Goal: Information Seeking & Learning: Learn about a topic

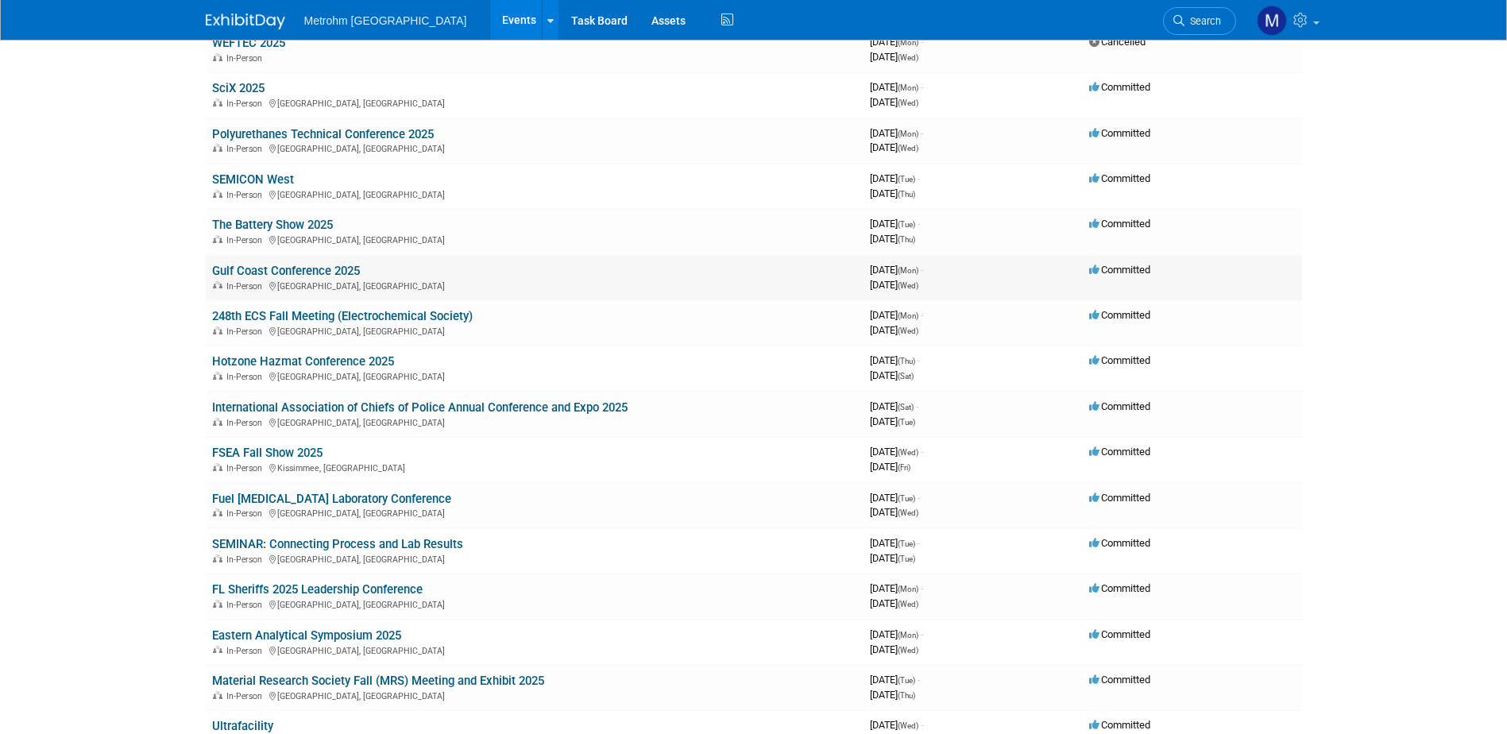
scroll to position [238, 0]
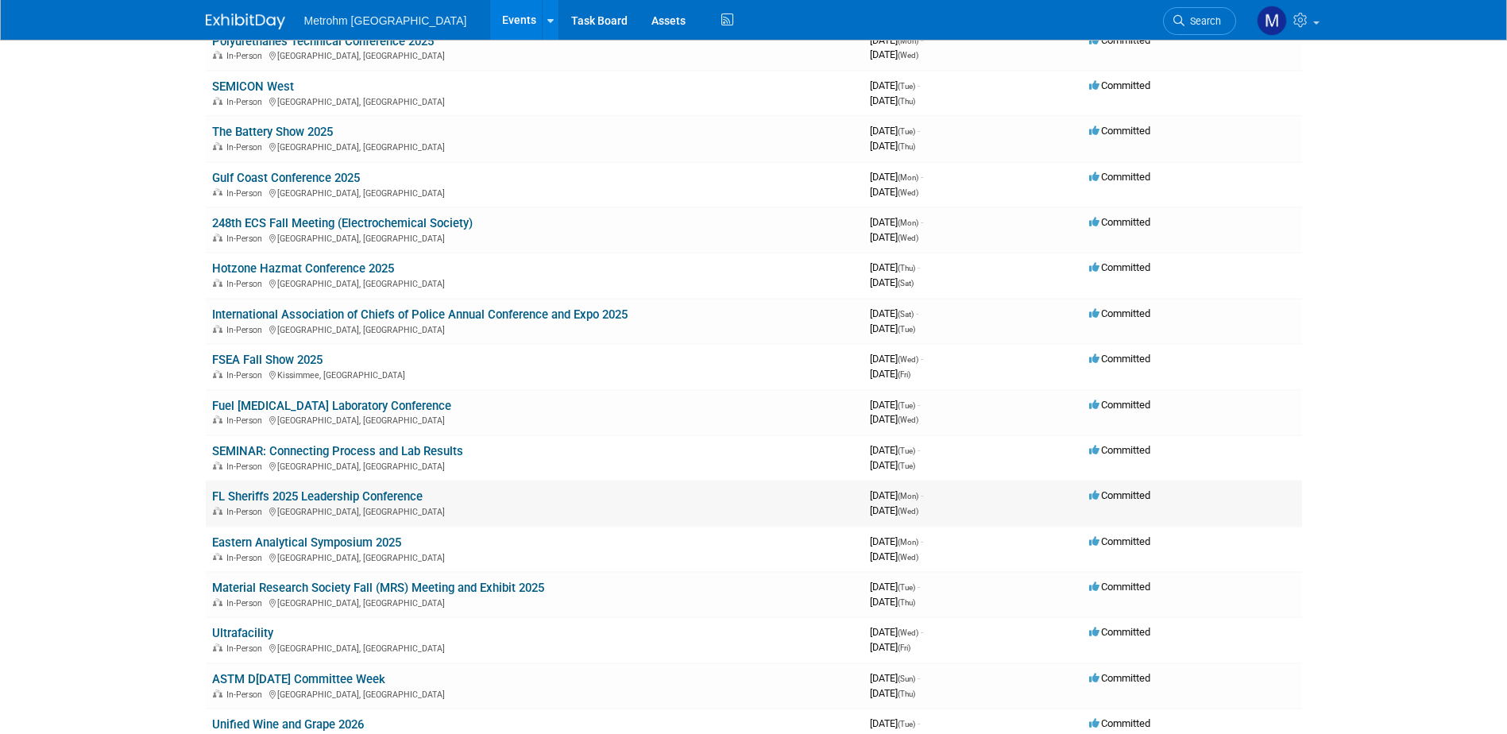
click at [421, 495] on link "FL Sheriffs 2025 Leadership Conference" at bounding box center [317, 496] width 210 height 14
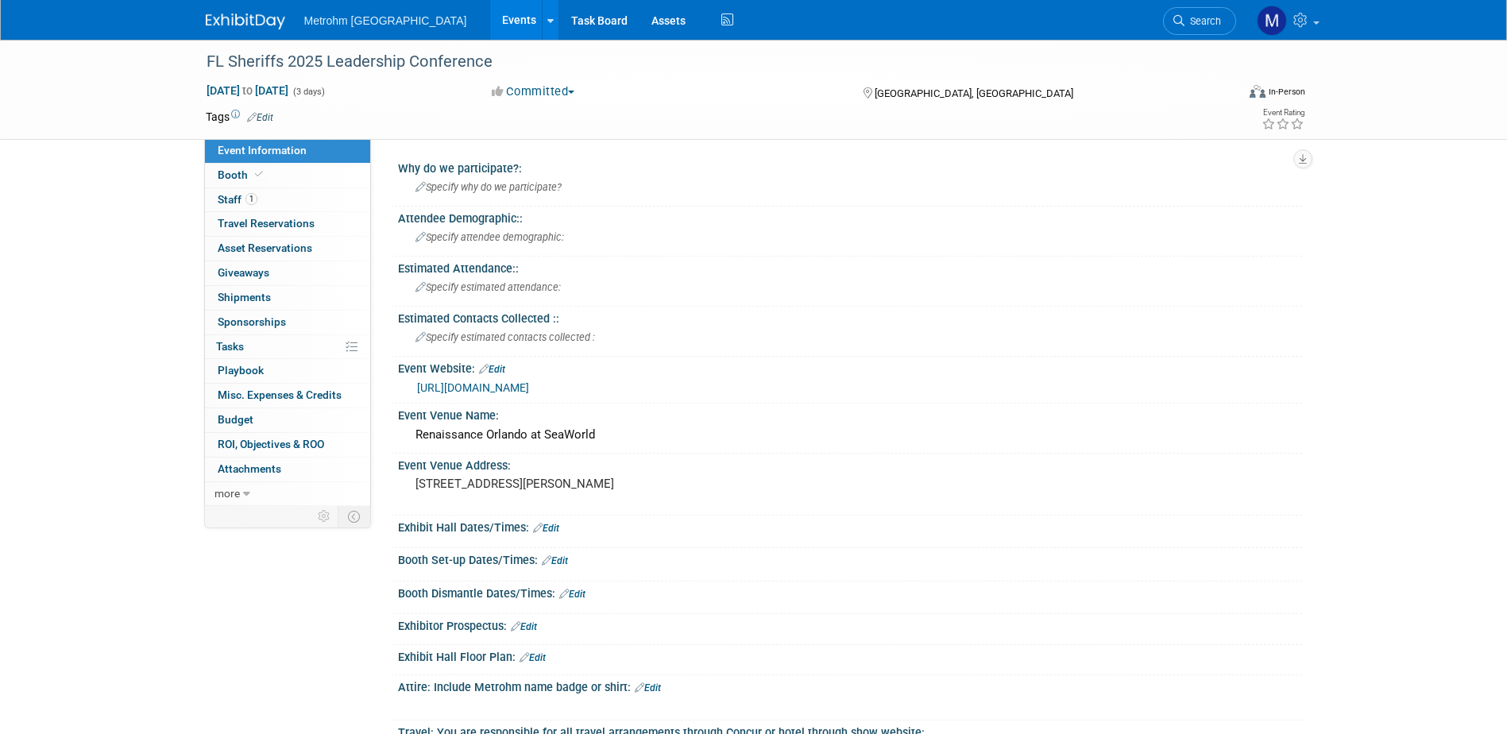
click at [529, 381] on link "[URL][DOMAIN_NAME]" at bounding box center [473, 387] width 112 height 13
click at [251, 14] on img at bounding box center [245, 22] width 79 height 16
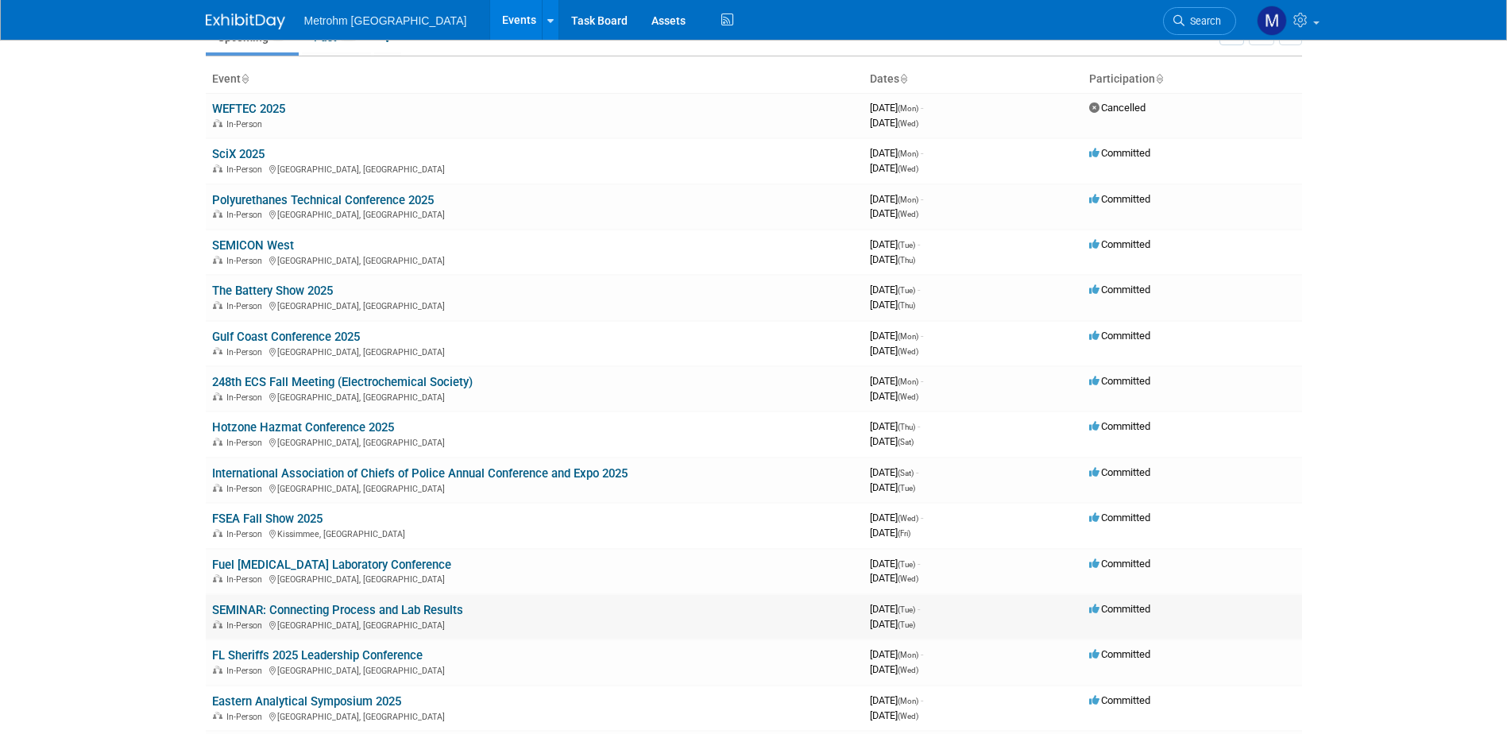
scroll to position [159, 0]
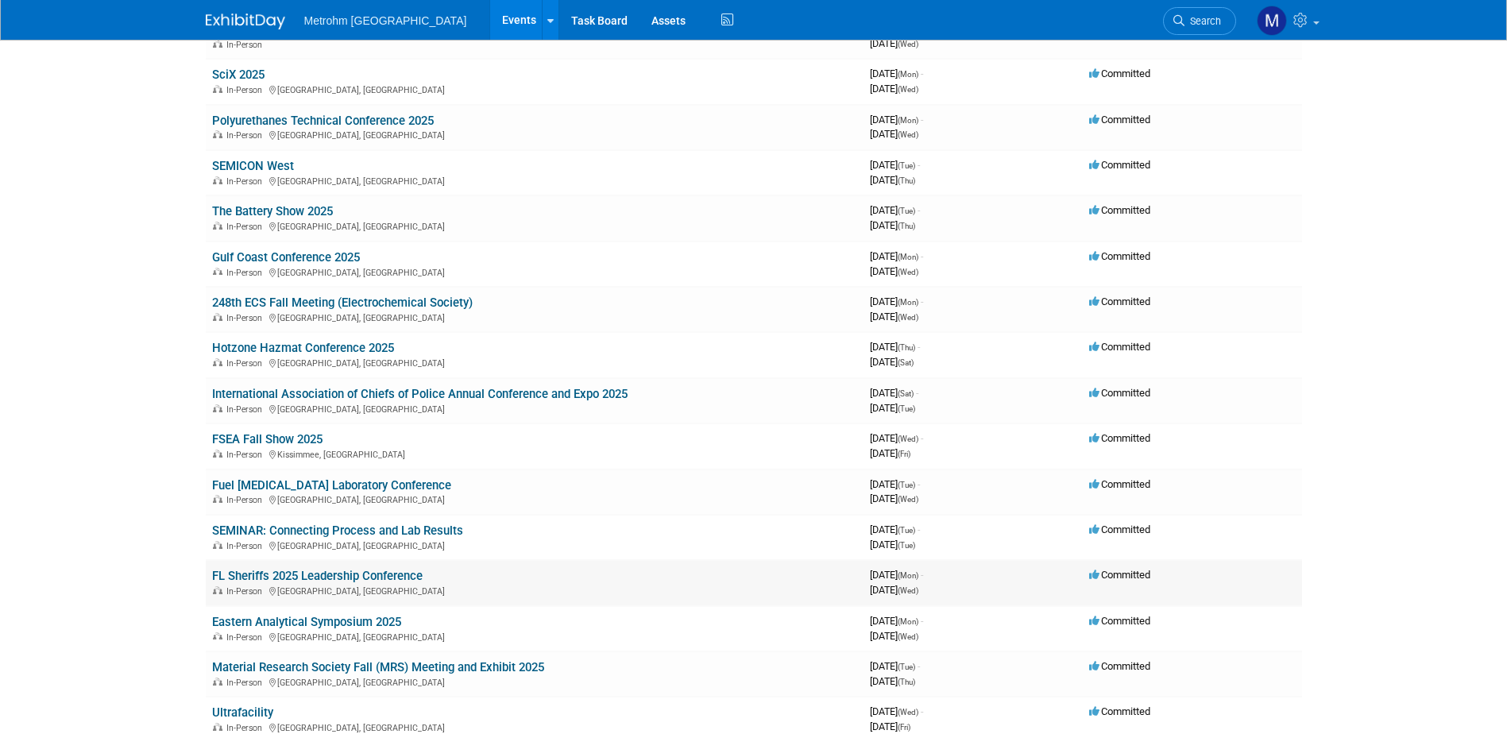
click at [322, 578] on link "FL Sheriffs 2025 Leadership Conference" at bounding box center [317, 576] width 210 height 14
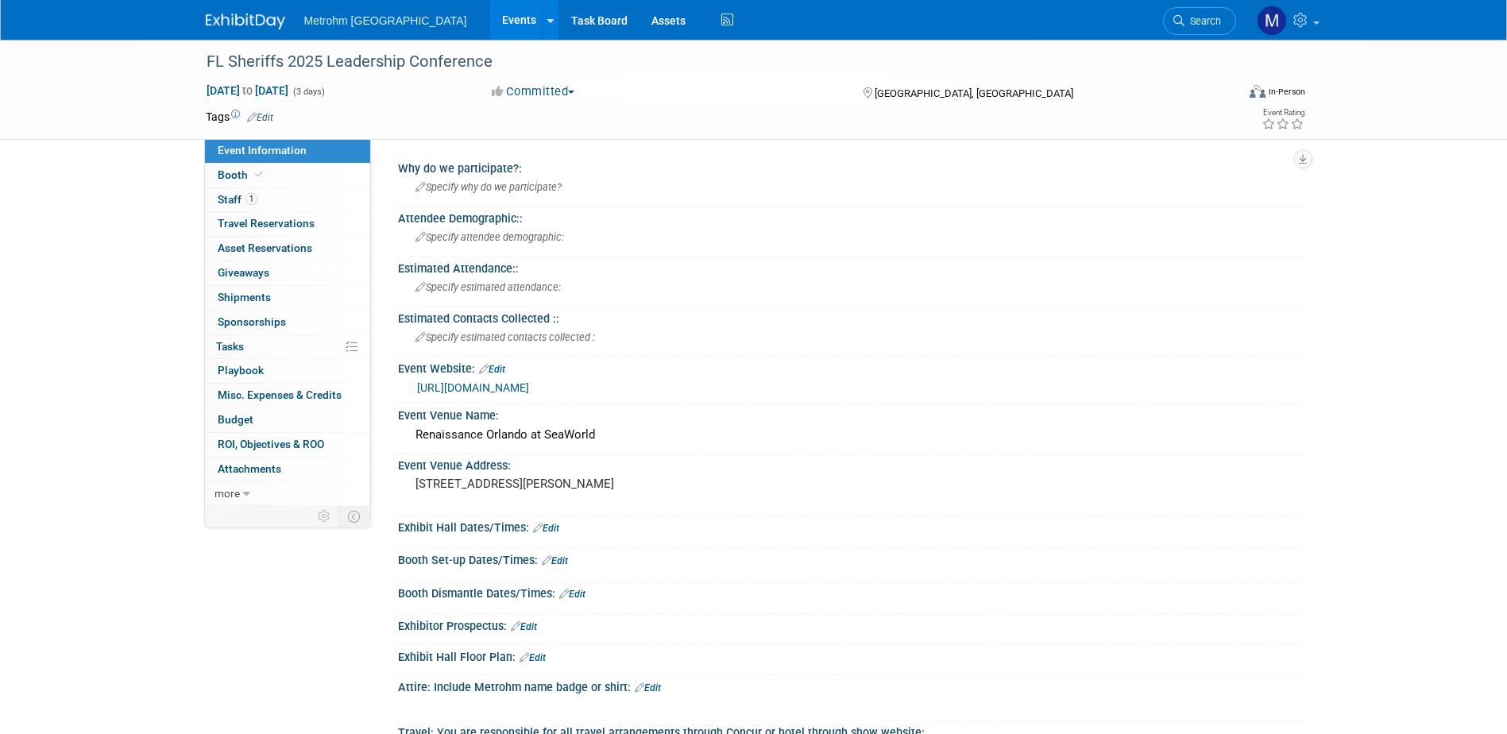
click at [529, 390] on link "https://flsheriffs.org/event/executive-leadership-conference-and-fleet-expositi…" at bounding box center [473, 387] width 112 height 13
click at [249, 22] on img at bounding box center [245, 22] width 79 height 16
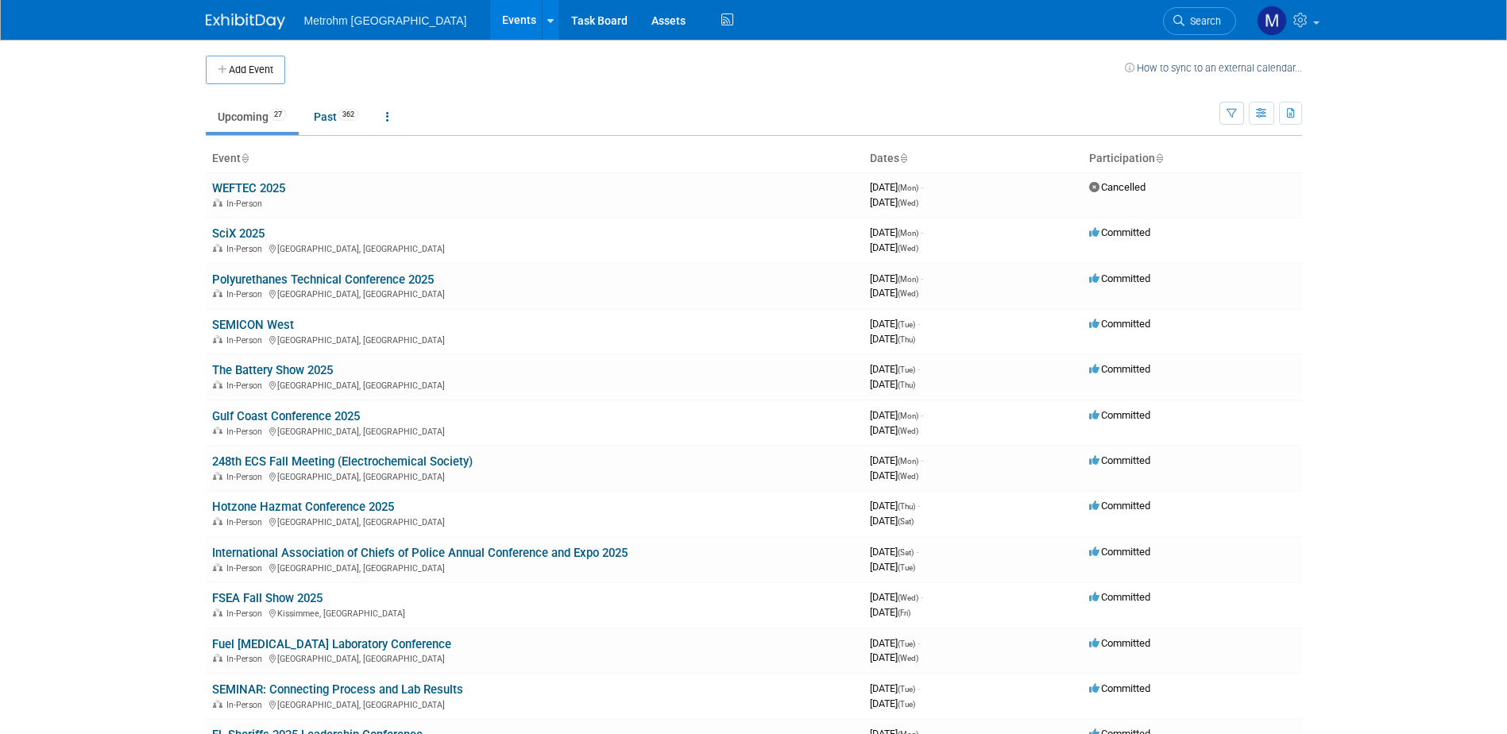
click at [301, 464] on link "248th ECS Fall Meeting (Electrochemical Society)" at bounding box center [342, 461] width 260 height 14
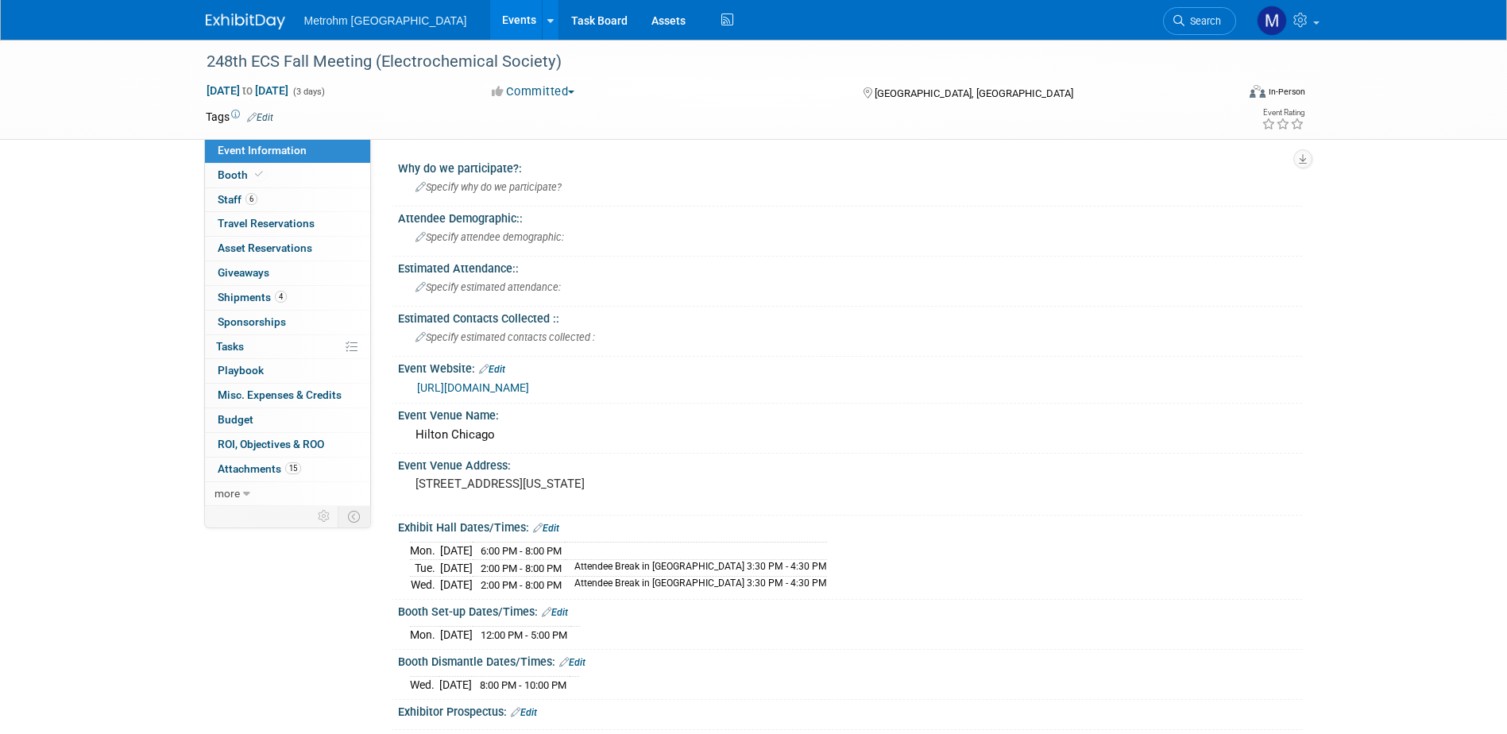
click at [54, 310] on div "248th ECS Fall Meeting (Electrochemical Society) [DATE] to [DATE] (3 days) [DAT…" at bounding box center [753, 738] width 1507 height 1397
click at [230, 307] on link "4 Shipments 4" at bounding box center [287, 298] width 165 height 24
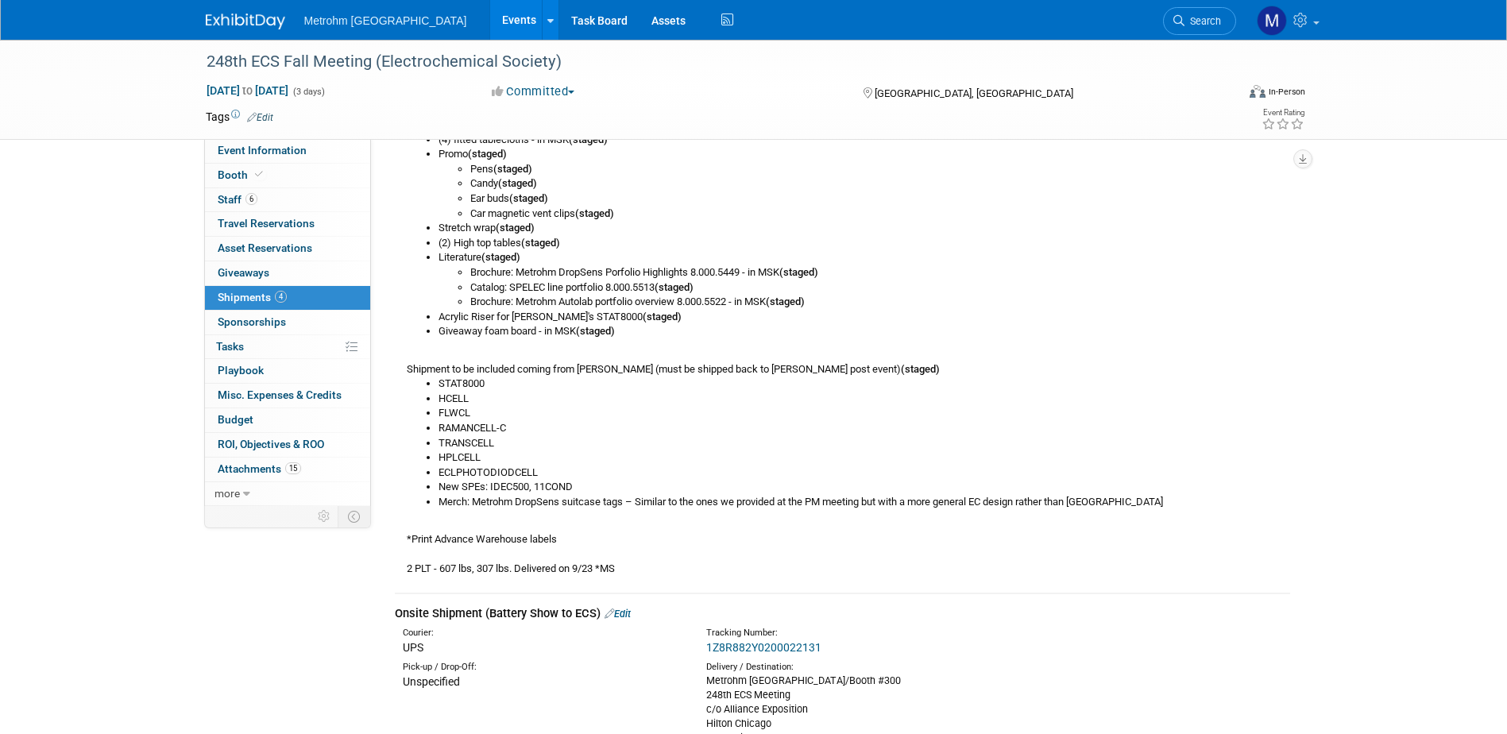
scroll to position [635, 0]
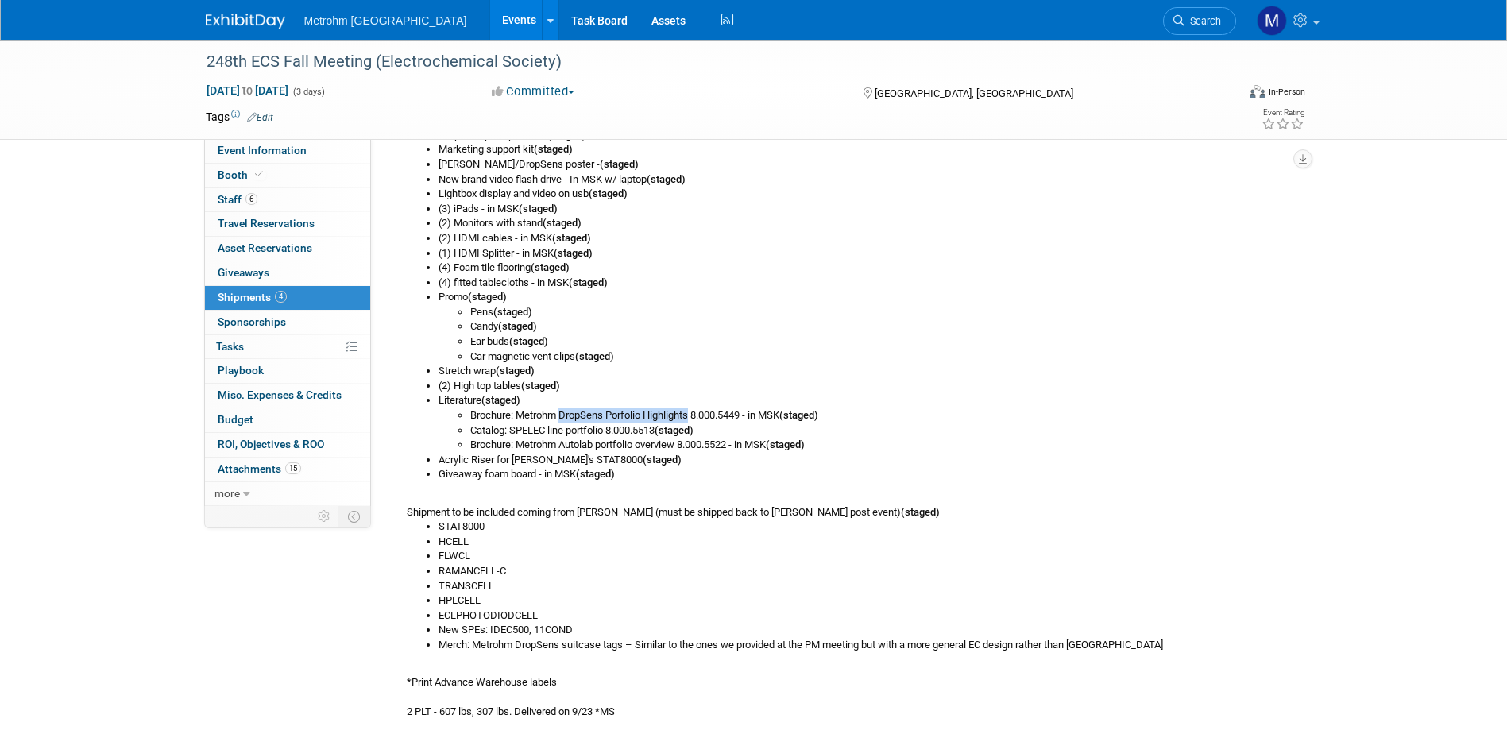
drag, startPoint x: 562, startPoint y: 412, endPoint x: 691, endPoint y: 414, distance: 128.7
click at [691, 414] on li "Brochure: Metrohm DropSens Porfolio Highlights 8.000.5449 - in MSK (staged)" at bounding box center [880, 415] width 820 height 15
copy li "DropSens Porfolio Highlights"
drag, startPoint x: 511, startPoint y: 431, endPoint x: 608, endPoint y: 430, distance: 96.1
click at [608, 430] on li "Catalog: SPELEC line portfolio 8.000.5513 (staged)" at bounding box center [880, 430] width 820 height 15
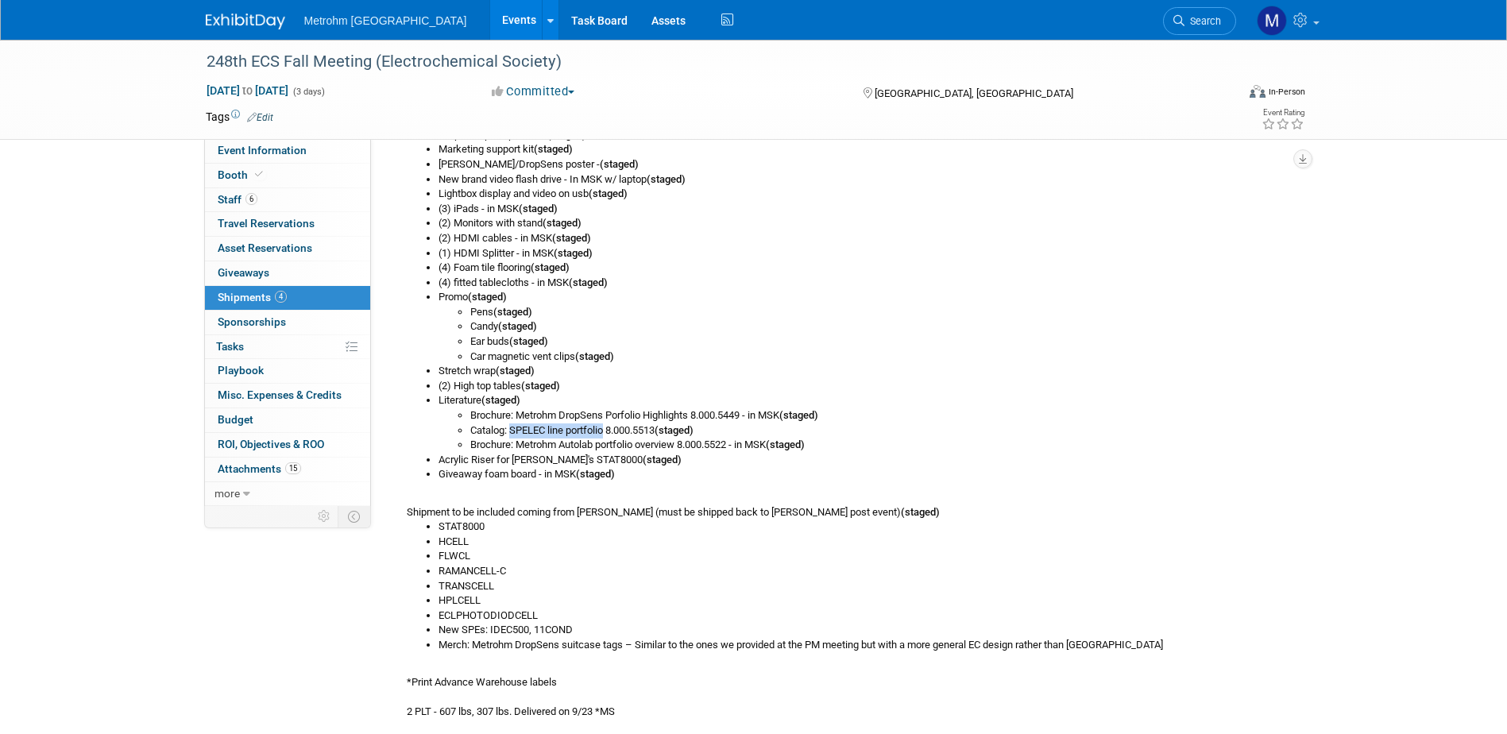
copy li "SPELEC line portfolio"
drag, startPoint x: 562, startPoint y: 444, endPoint x: 682, endPoint y: 446, distance: 119.9
click at [682, 446] on li "Brochure: Metrohm Autolab portfolio overview 8.000.5522 - in MSK (staged)" at bounding box center [880, 445] width 820 height 15
copy li "Autolab portfolio overview"
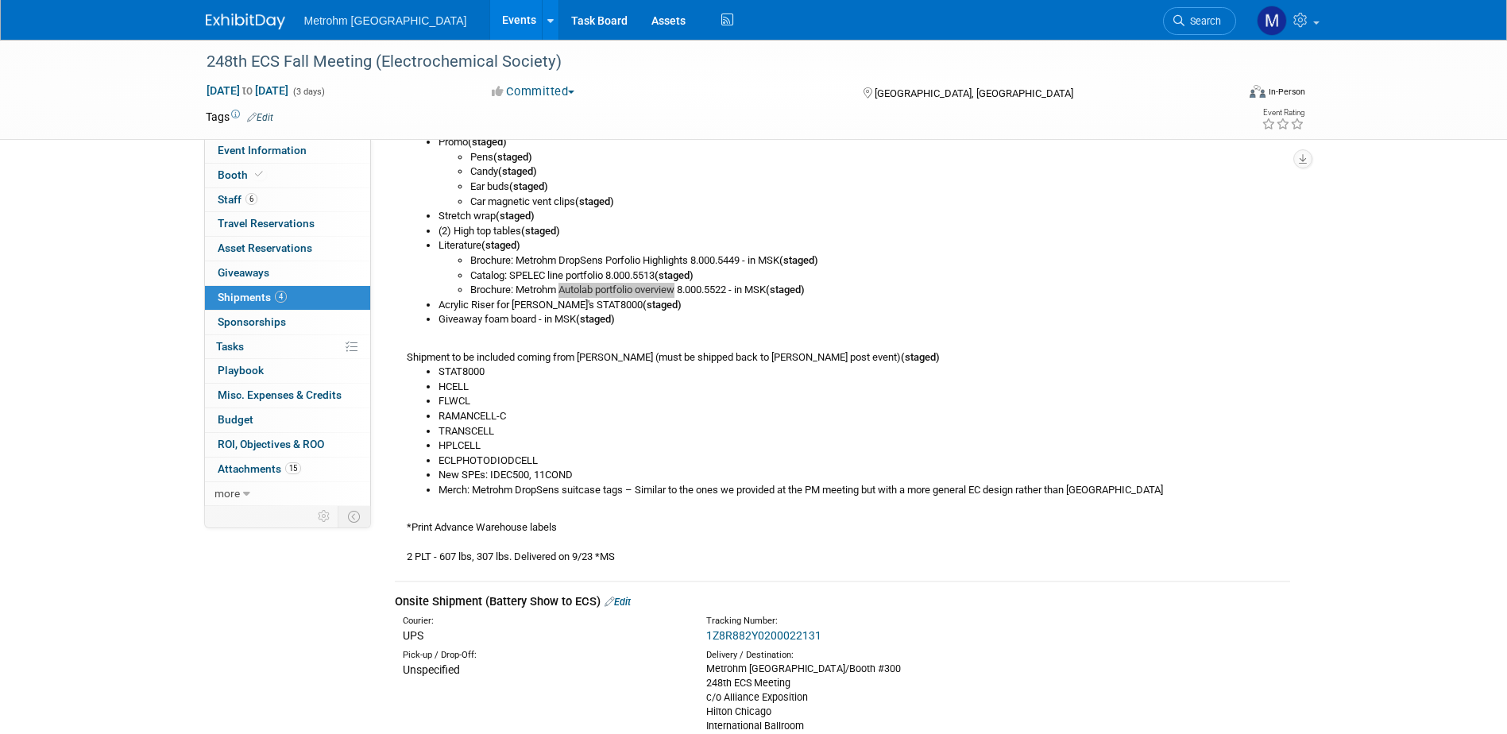
scroll to position [794, 0]
click at [809, 369] on li "STAT8000" at bounding box center [863, 368] width 851 height 15
drag, startPoint x: 694, startPoint y: 255, endPoint x: 708, endPoint y: 255, distance: 14.3
click at [708, 255] on li "Brochure: Metrohm DropSens Porfolio Highlights 8.000.5449 - in MSK (staged)" at bounding box center [880, 256] width 820 height 15
click at [764, 255] on li "Brochure: Metrohm DropSens Porfolio Highlights 8.000.5449 - in MSK (staged)" at bounding box center [880, 256] width 820 height 15
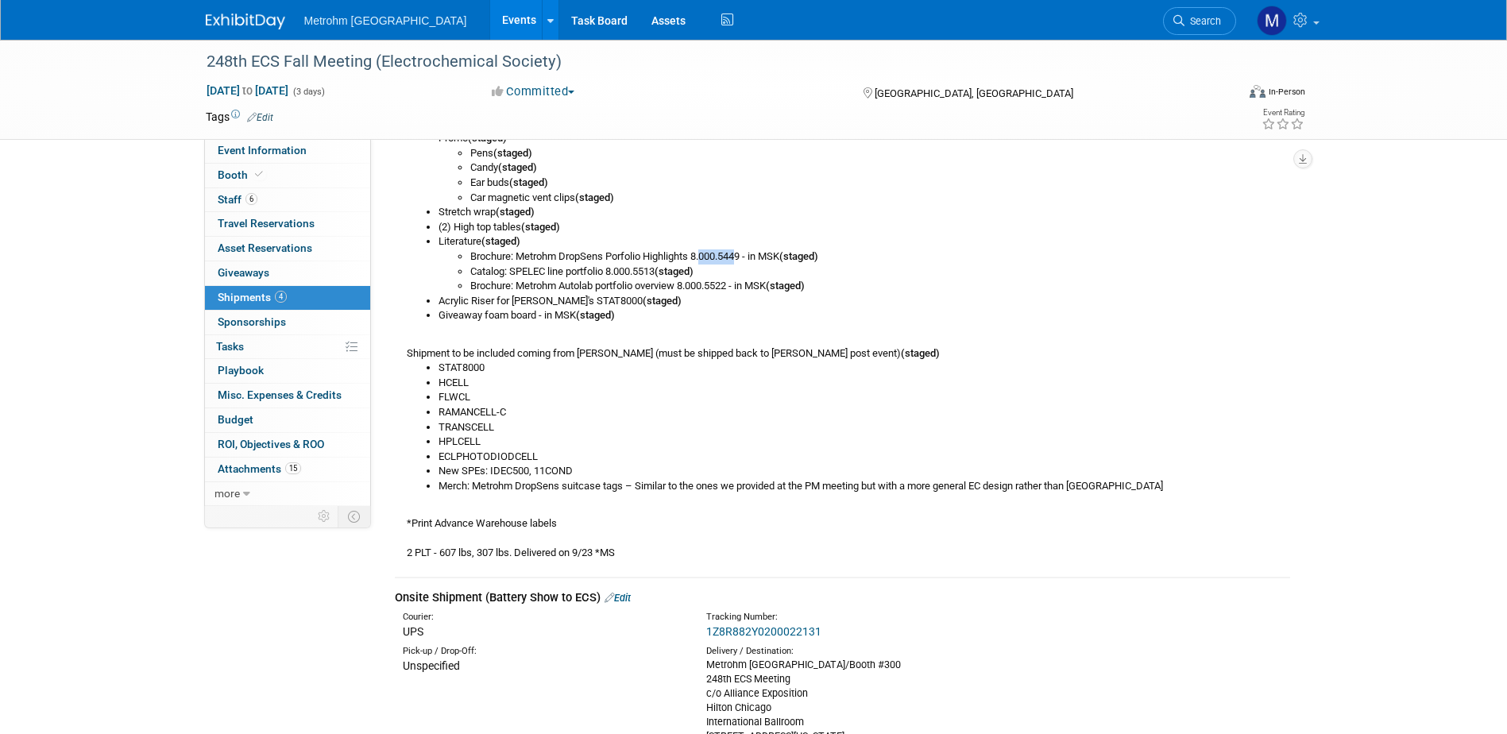
drag, startPoint x: 745, startPoint y: 253, endPoint x: 704, endPoint y: 254, distance: 41.3
click at [704, 254] on li "Brochure: Metrohm DropSens Porfolio Highlights 8.000.5449 - in MSK (staged)" at bounding box center [880, 256] width 820 height 15
click at [706, 257] on li "Brochure: Metrohm DropSens Porfolio Highlights 8.000.5449 - in MSK (staged)" at bounding box center [880, 256] width 820 height 15
drag, startPoint x: 745, startPoint y: 253, endPoint x: 693, endPoint y: 254, distance: 52.4
click at [693, 254] on li "Brochure: Metrohm DropSens Porfolio Highlights 8.000.5449 - in MSK (staged)" at bounding box center [880, 256] width 820 height 15
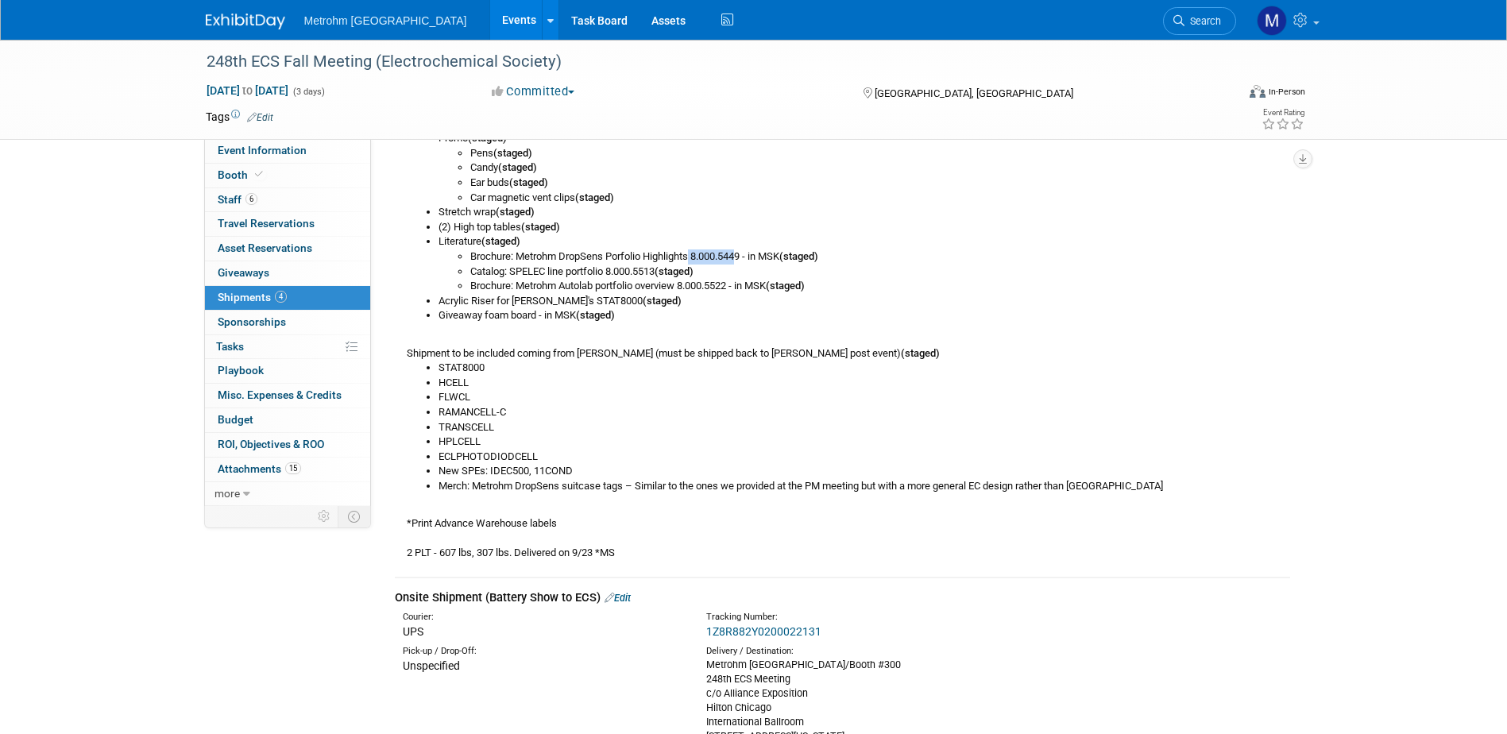
drag, startPoint x: 693, startPoint y: 254, endPoint x: 708, endPoint y: 263, distance: 18.1
click at [708, 263] on li "Brochure: Metrohm DropSens Porfolio Highlights 8.000.5449 - in MSK (staged)" at bounding box center [880, 256] width 820 height 15
drag, startPoint x: 747, startPoint y: 258, endPoint x: 697, endPoint y: 259, distance: 49.2
click at [697, 259] on li "Brochure: Metrohm DropSens Porfolio Highlights 8.000.5449 - in MSK (staged)" at bounding box center [880, 256] width 820 height 15
copy li "8.000.5449"
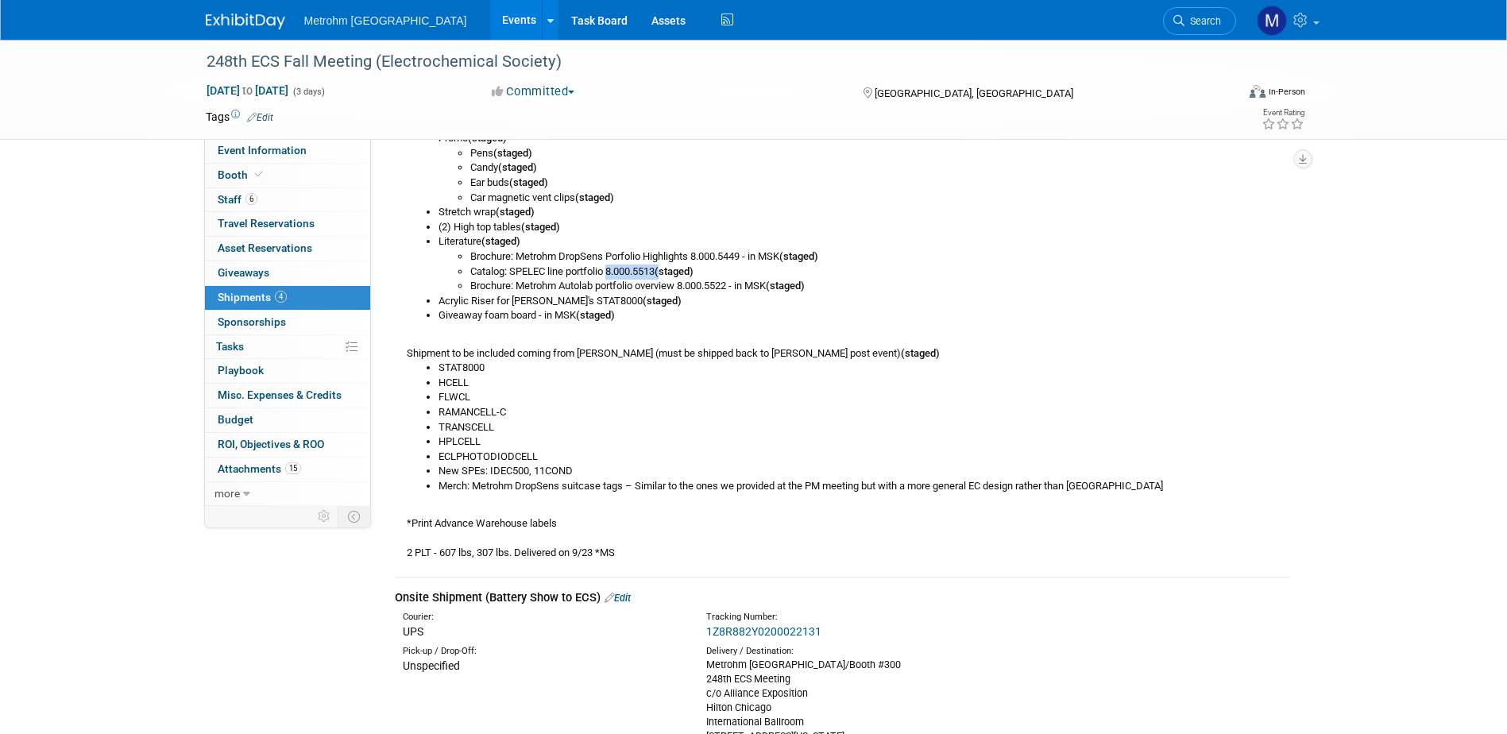
drag, startPoint x: 610, startPoint y: 271, endPoint x: 670, endPoint y: 271, distance: 60.4
click at [670, 271] on li "Catalog: SPELEC line portfolio 8.000.5513 (staged)" at bounding box center [880, 271] width 820 height 15
click at [665, 273] on b "(staged)" at bounding box center [673, 271] width 39 height 12
drag, startPoint x: 639, startPoint y: 272, endPoint x: 664, endPoint y: 273, distance: 24.7
click at [664, 273] on li "Catalog: SPELEC line portfolio 8.000.5513 (staged)" at bounding box center [880, 271] width 820 height 15
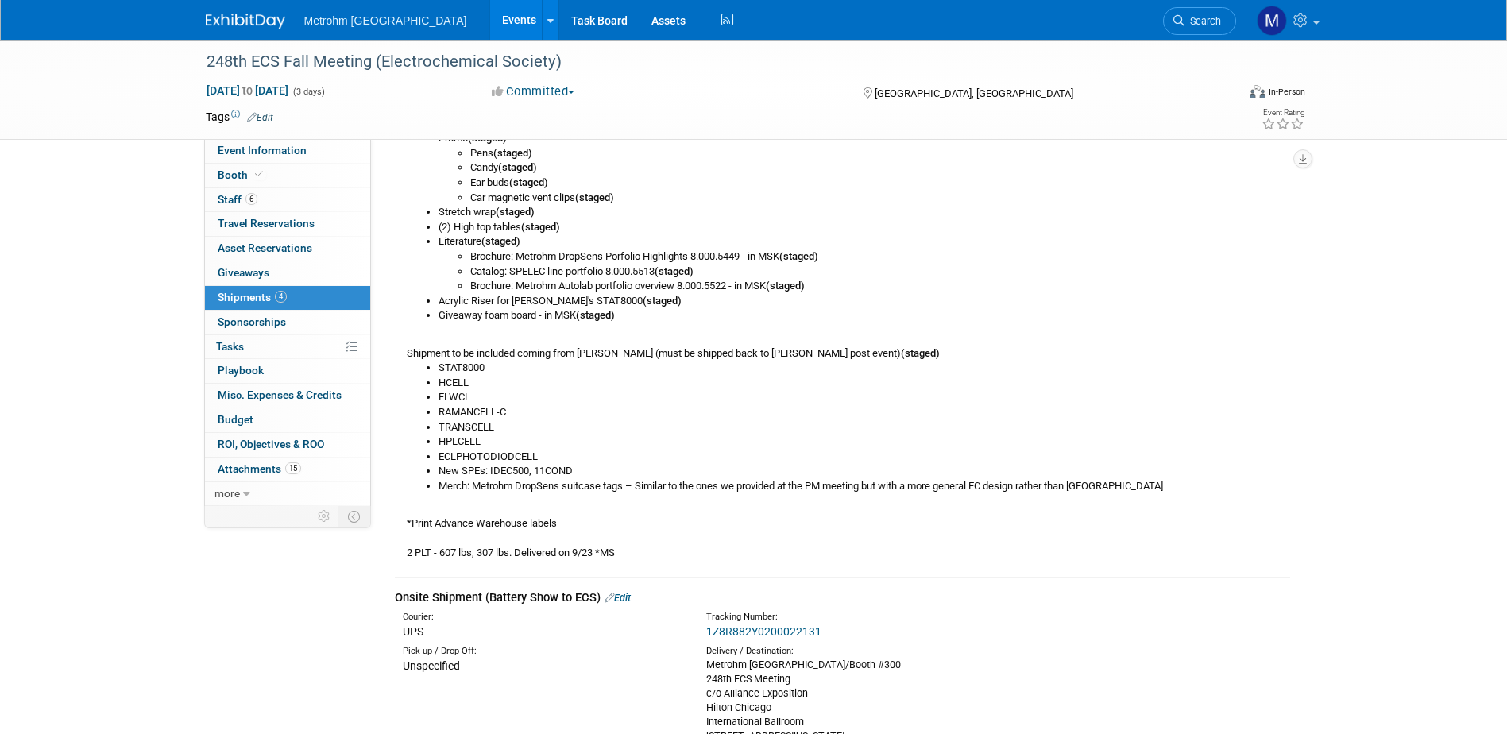
click at [664, 273] on li "Catalog: SPELEC line portfolio 8.000.5513 (staged)" at bounding box center [880, 271] width 820 height 15
drag, startPoint x: 660, startPoint y: 267, endPoint x: 642, endPoint y: 265, distance: 18.3
click at [642, 265] on li "Catalog: SPELEC line portfolio 8.000.5513 (staged)" at bounding box center [880, 271] width 820 height 15
copy li "5513"
click at [665, 420] on li "TRANSCELL" at bounding box center [863, 427] width 851 height 15
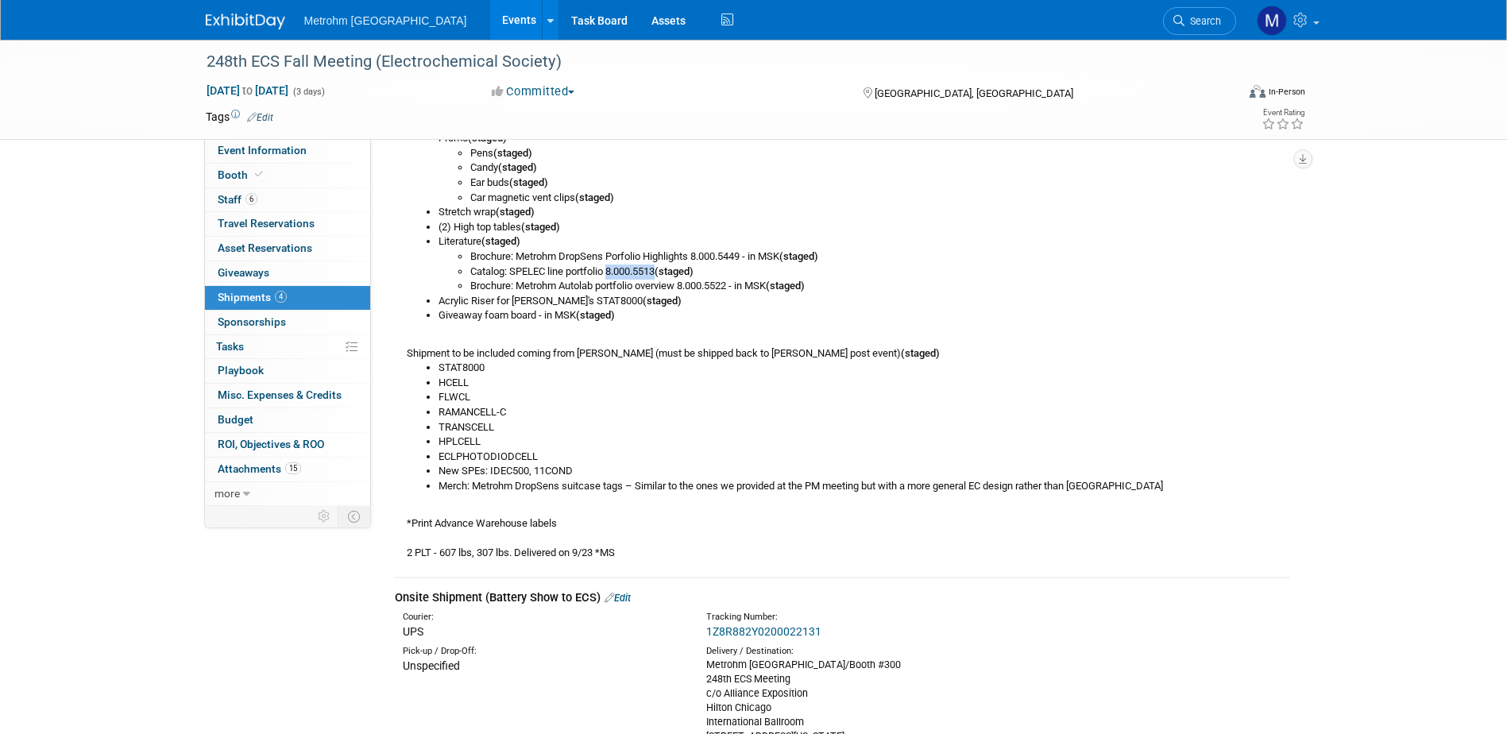
drag, startPoint x: 611, startPoint y: 271, endPoint x: 663, endPoint y: 272, distance: 52.4
click at [663, 272] on li "Catalog: SPELEC line portfolio 8.000.5513 (staged)" at bounding box center [880, 271] width 820 height 15
copy li "8.000.5513"
click at [557, 278] on li "Catalog: SPELEC line portfolio 8.000.5513 (staged)" at bounding box center [880, 271] width 820 height 15
drag, startPoint x: 713, startPoint y: 284, endPoint x: 737, endPoint y: 286, distance: 23.9
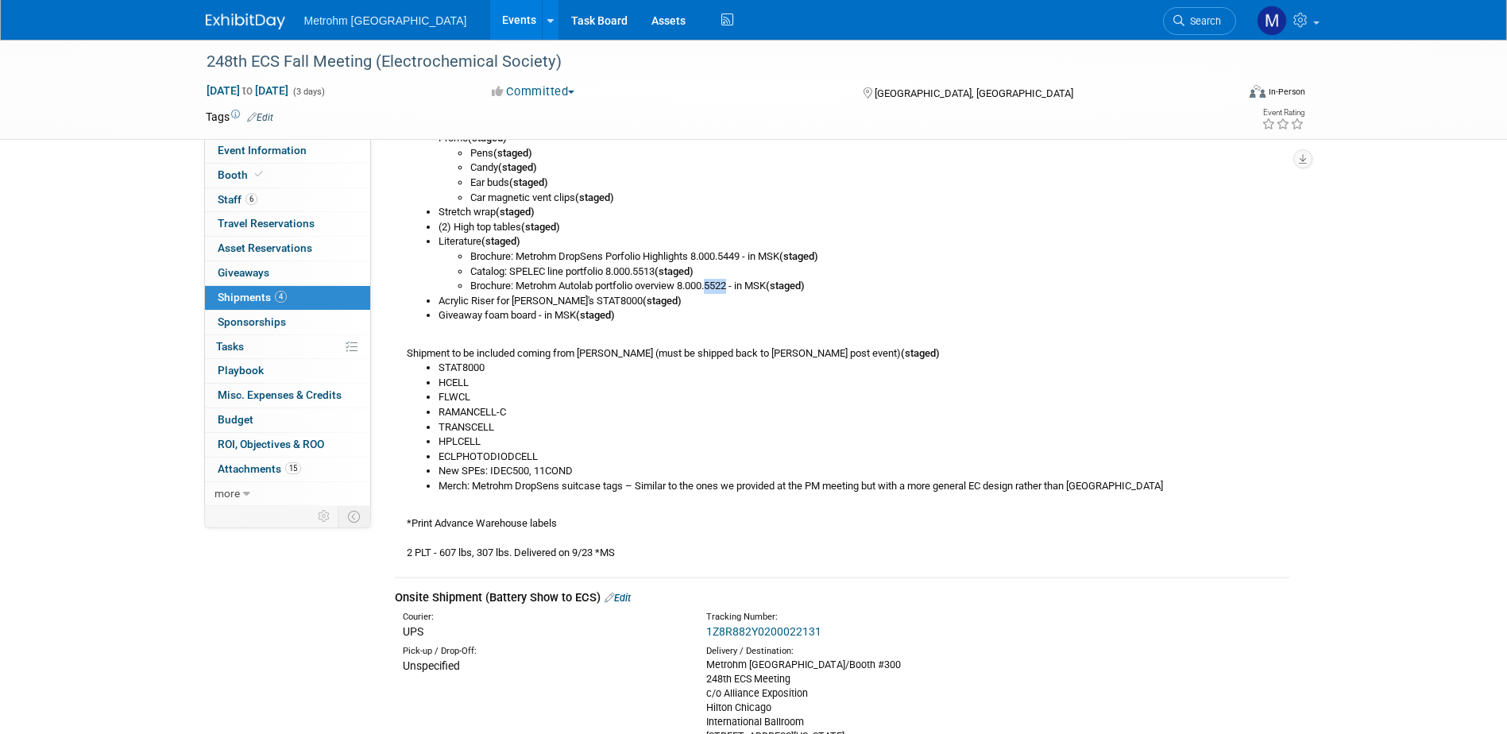
click at [737, 286] on li "Brochure: Metrohm Autolab portfolio overview 8.000.5522 - in MSK (staged)" at bounding box center [880, 286] width 820 height 15
copy li "5522"
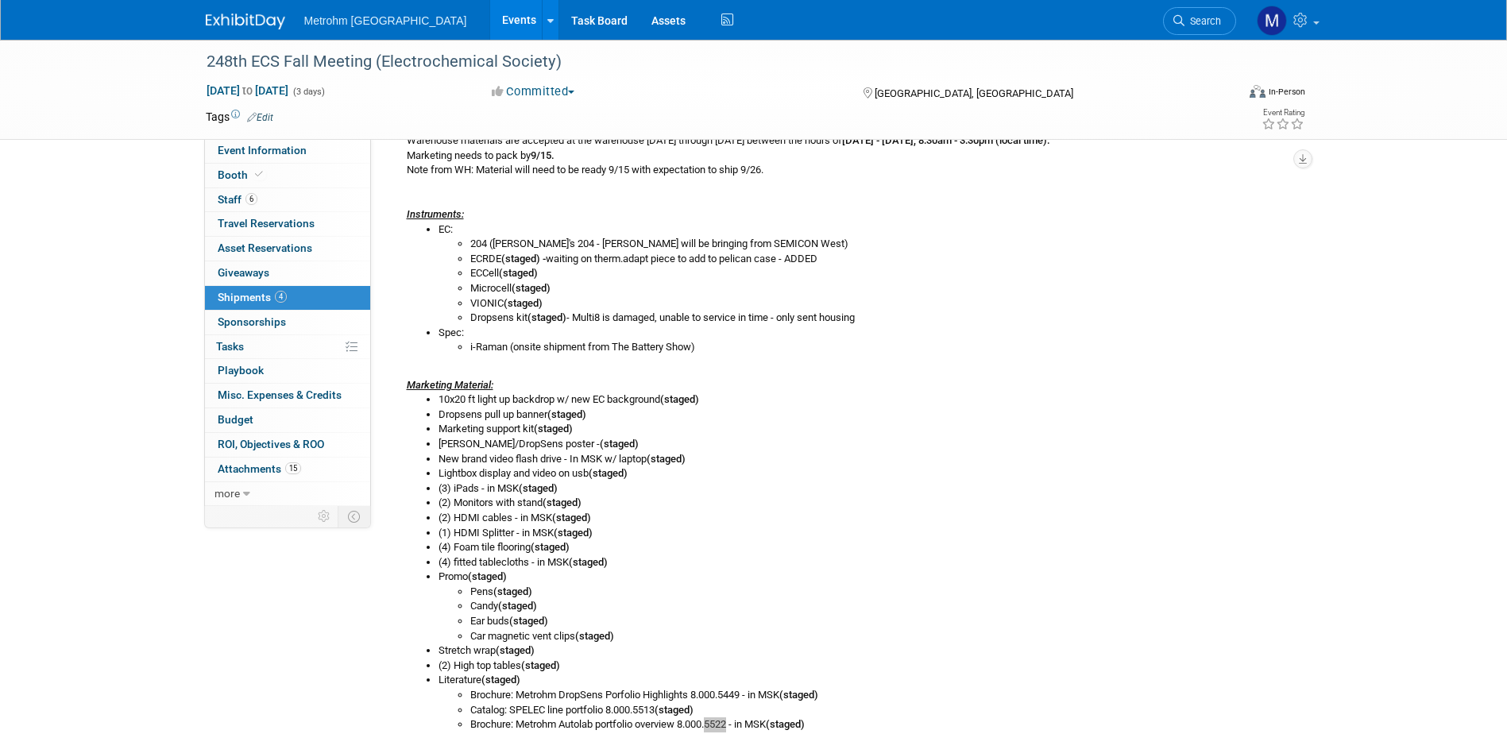
scroll to position [318, 0]
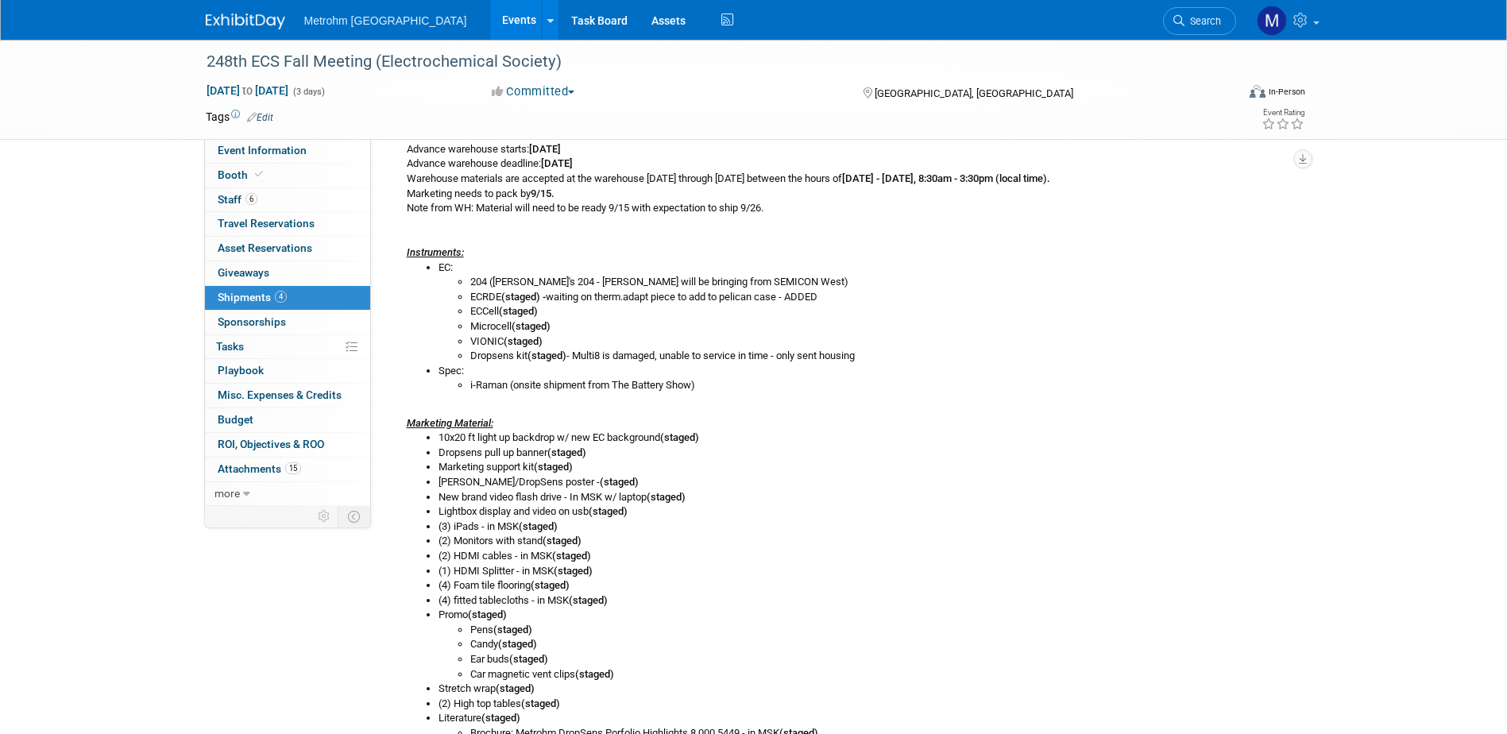
drag, startPoint x: 577, startPoint y: 357, endPoint x: 872, endPoint y: 357, distance: 295.4
click at [872, 357] on li "Dropsens kit (staged) - Multi8 is damaged, unable to service in time - only sen…" at bounding box center [880, 356] width 820 height 15
copy li "Multi8 is damaged, unable to service in time - only sent housing"
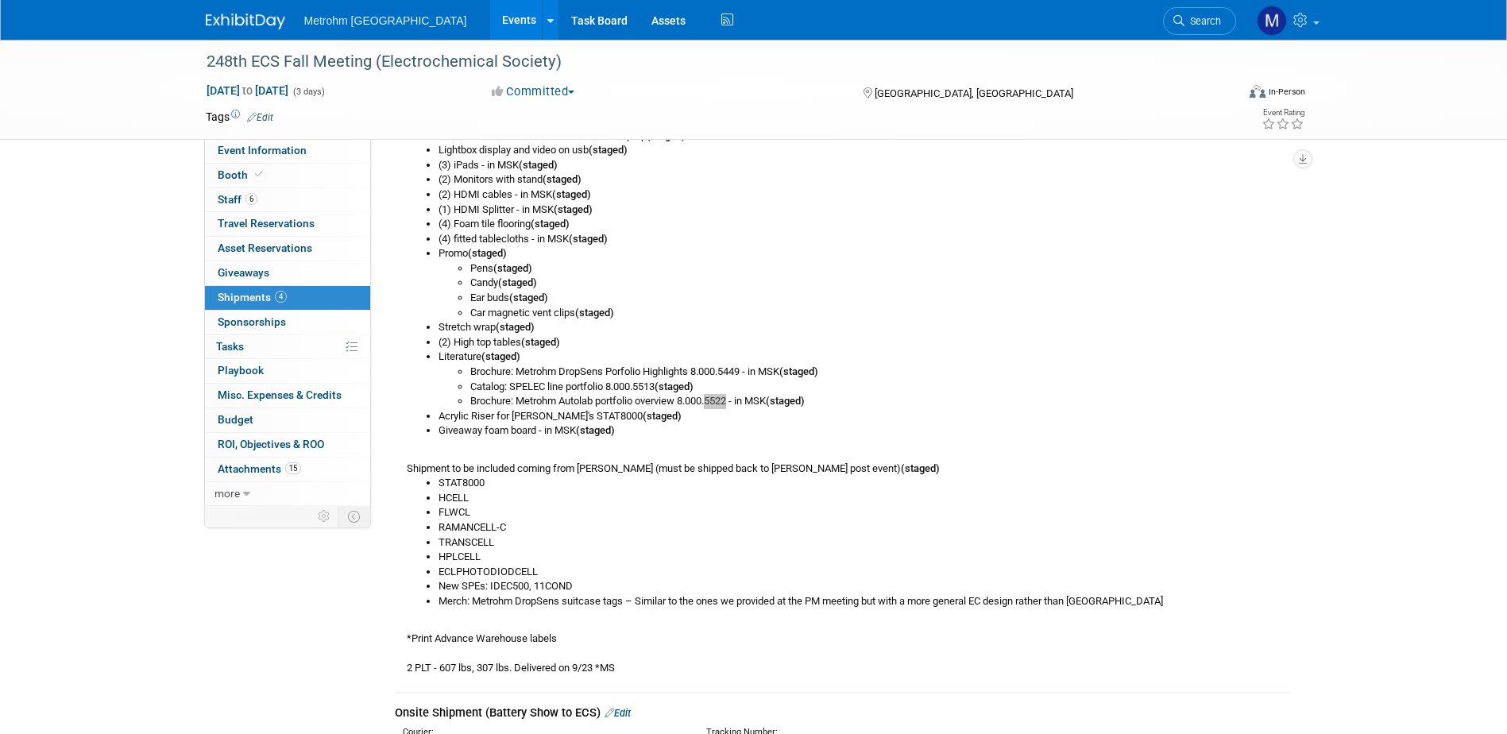
scroll to position [715, 0]
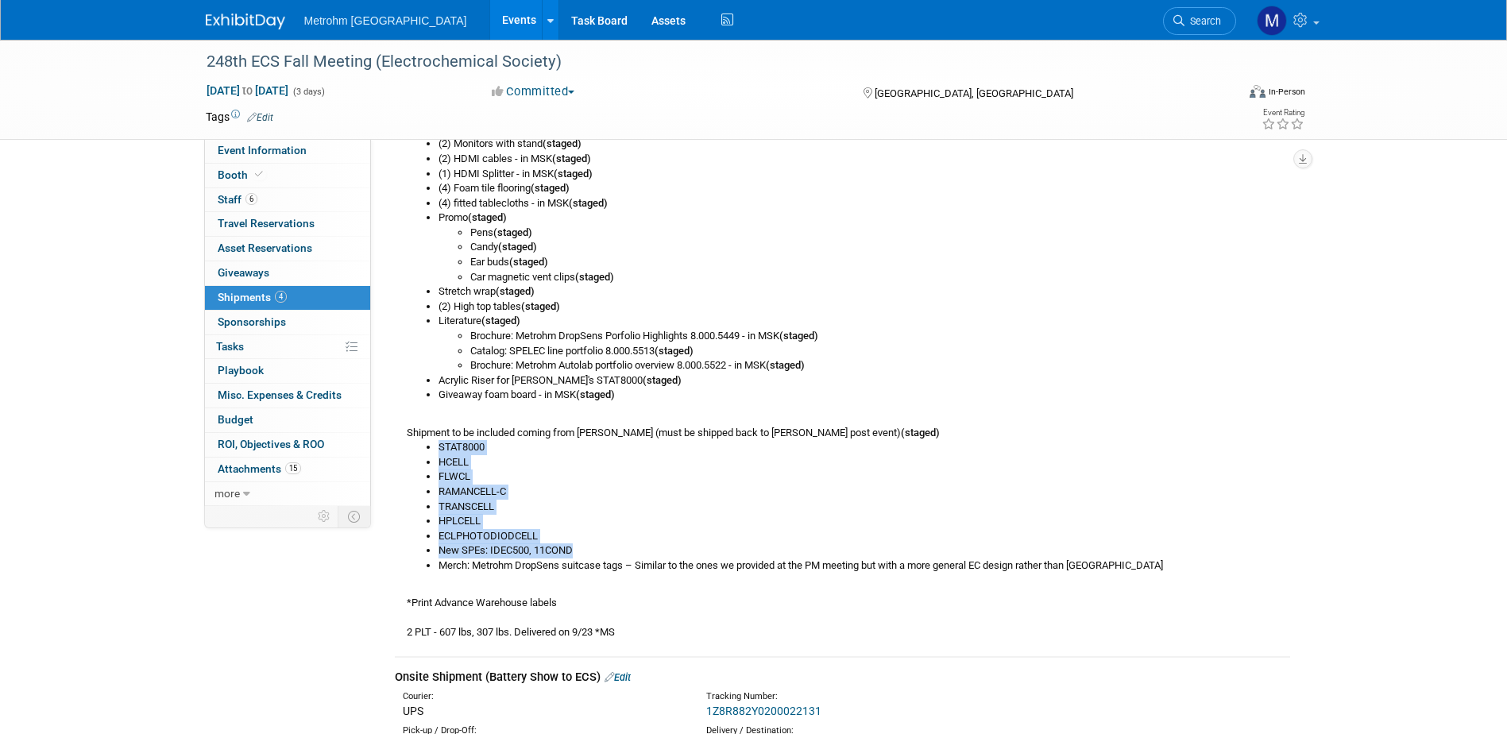
drag, startPoint x: 578, startPoint y: 544, endPoint x: 433, endPoint y: 451, distance: 172.5
click at [433, 451] on ul "STAT8000 HCELL FLWCL RAMANCELL-C TRANSCELL HPLCELL ECLPHOTODIODCELL New SPEs: I…" at bounding box center [848, 506] width 883 height 133
copy ul "STAT8000 HCELL FLWCL RAMANCELL-C TRANSCELL HPLCELL ECLPHOTODIODCELL New SPEs: I…"
click at [701, 541] on li "ECLPHOTODIODCELL" at bounding box center [863, 536] width 851 height 15
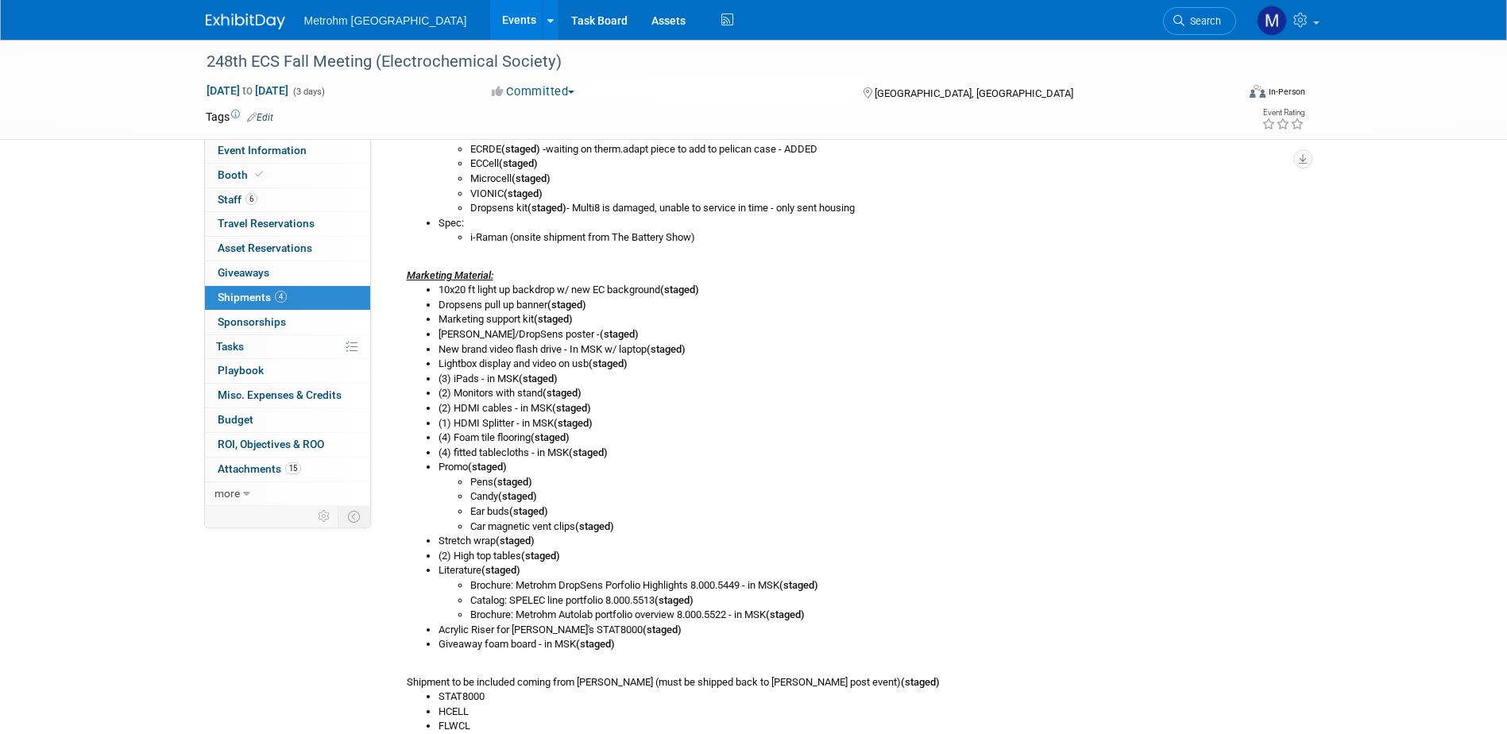
scroll to position [556, 0]
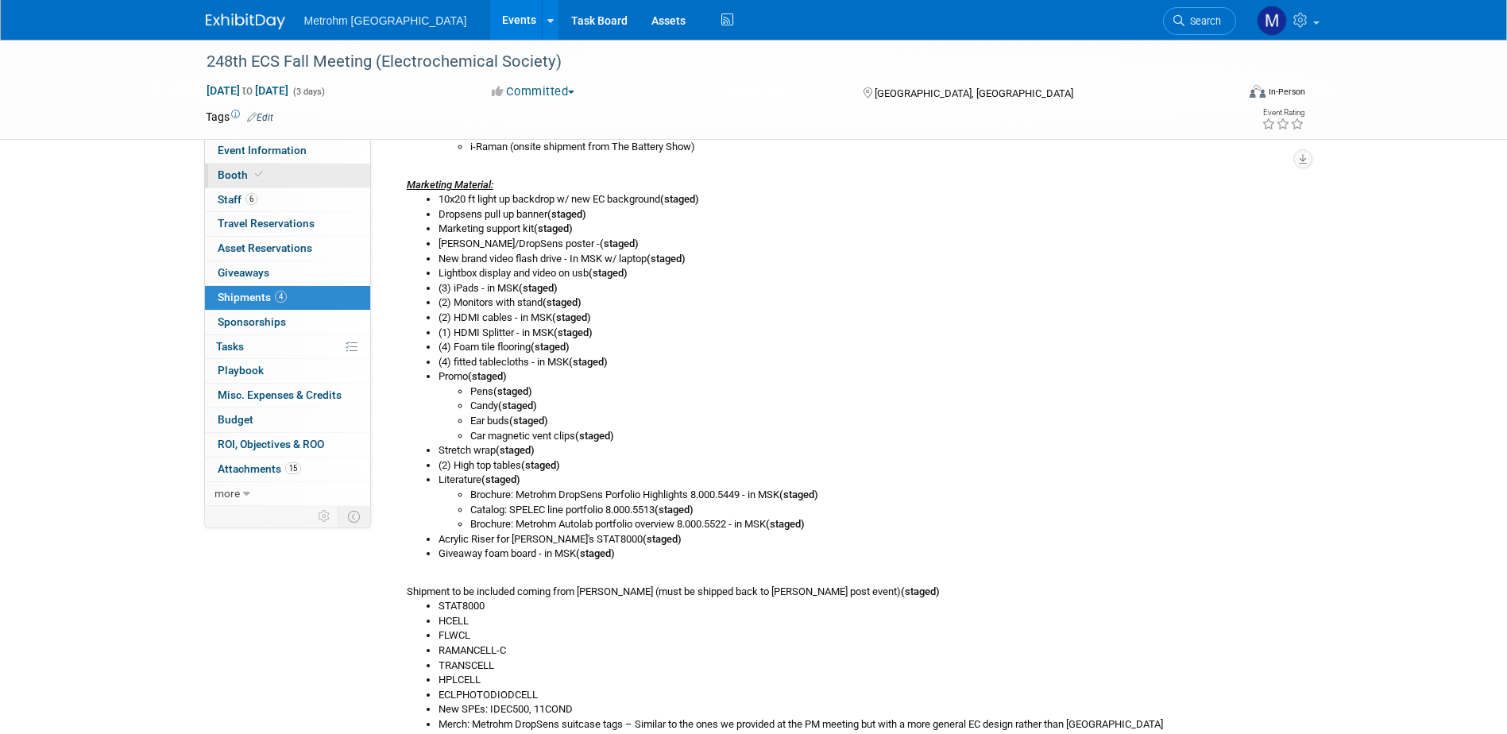
click at [230, 173] on span "Booth" at bounding box center [242, 174] width 48 height 13
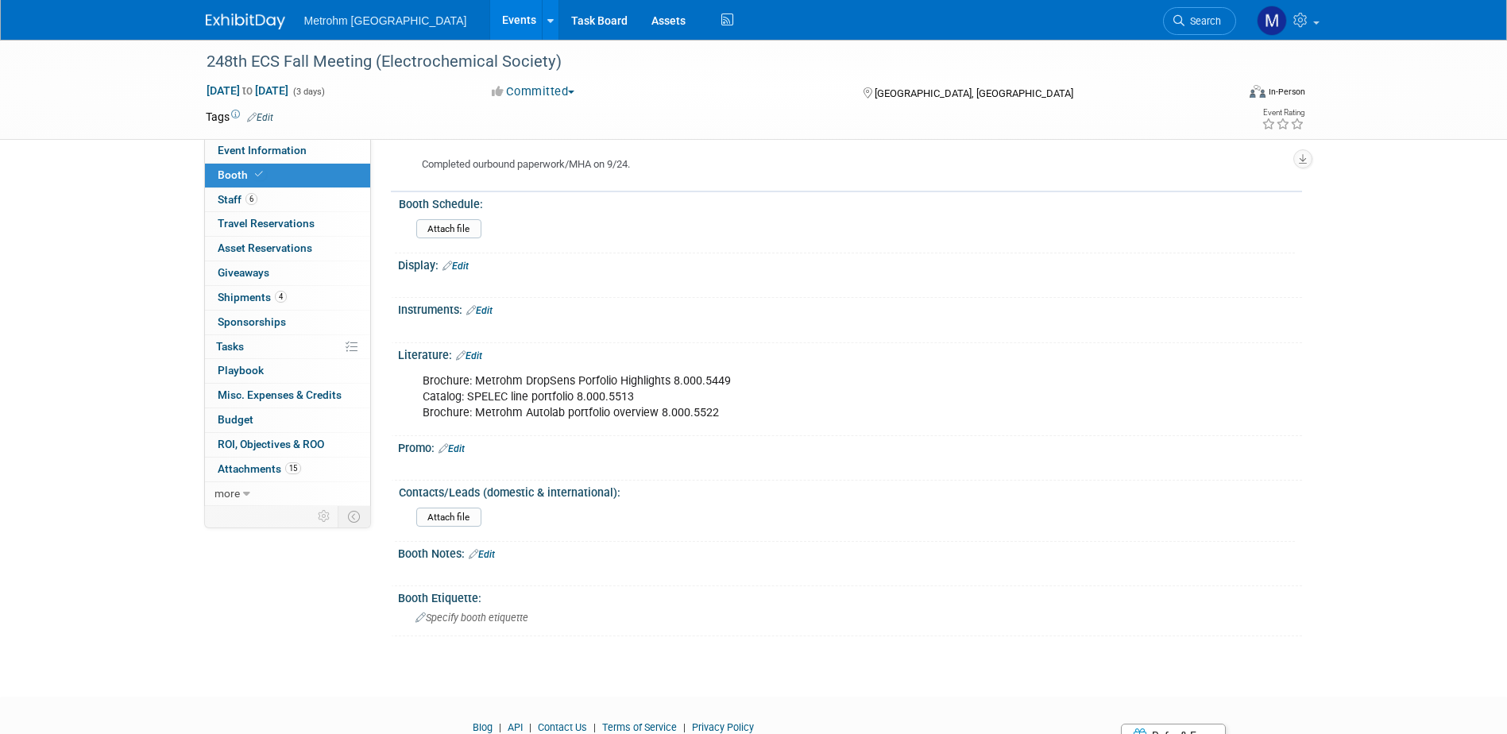
scroll to position [1032, 0]
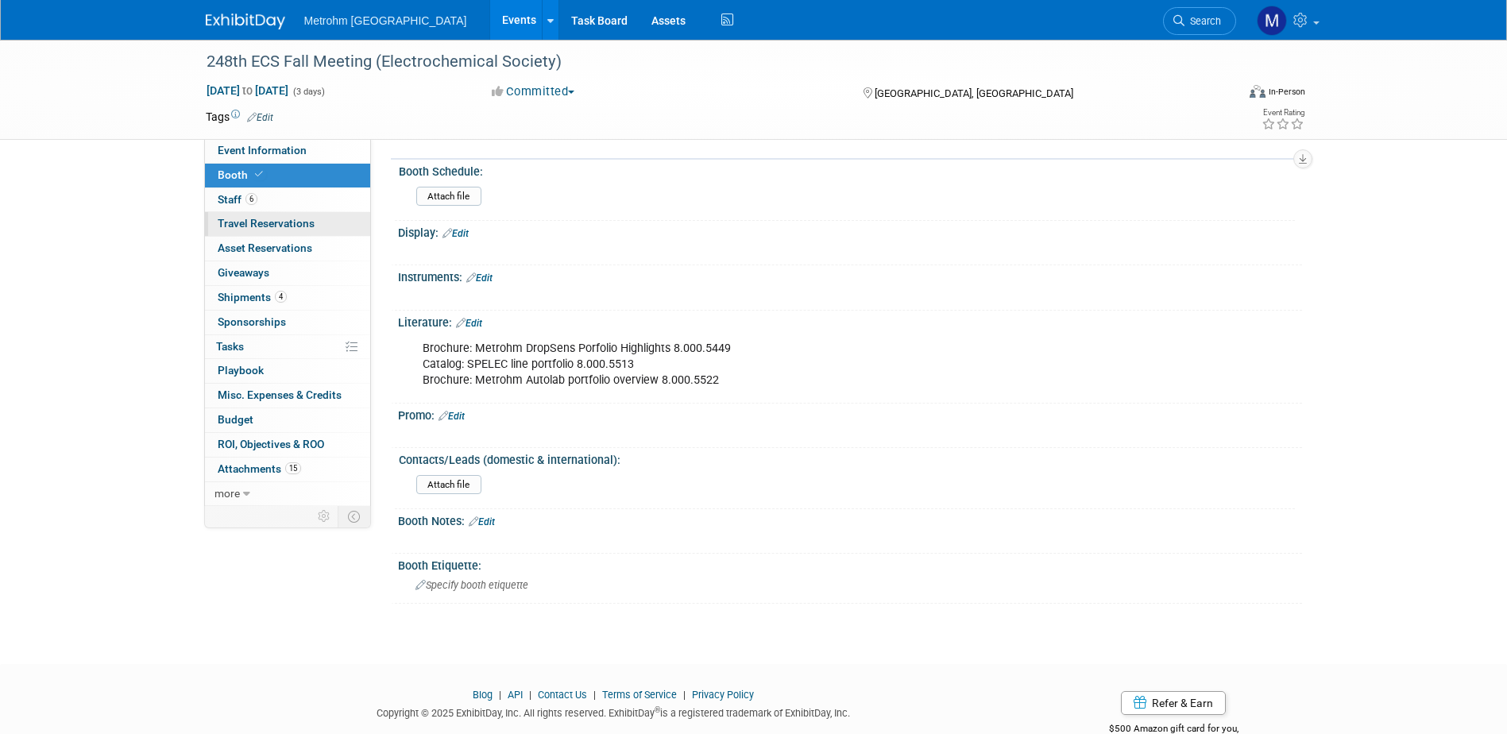
click at [297, 212] on link "0 Travel Reservations 0" at bounding box center [287, 224] width 165 height 24
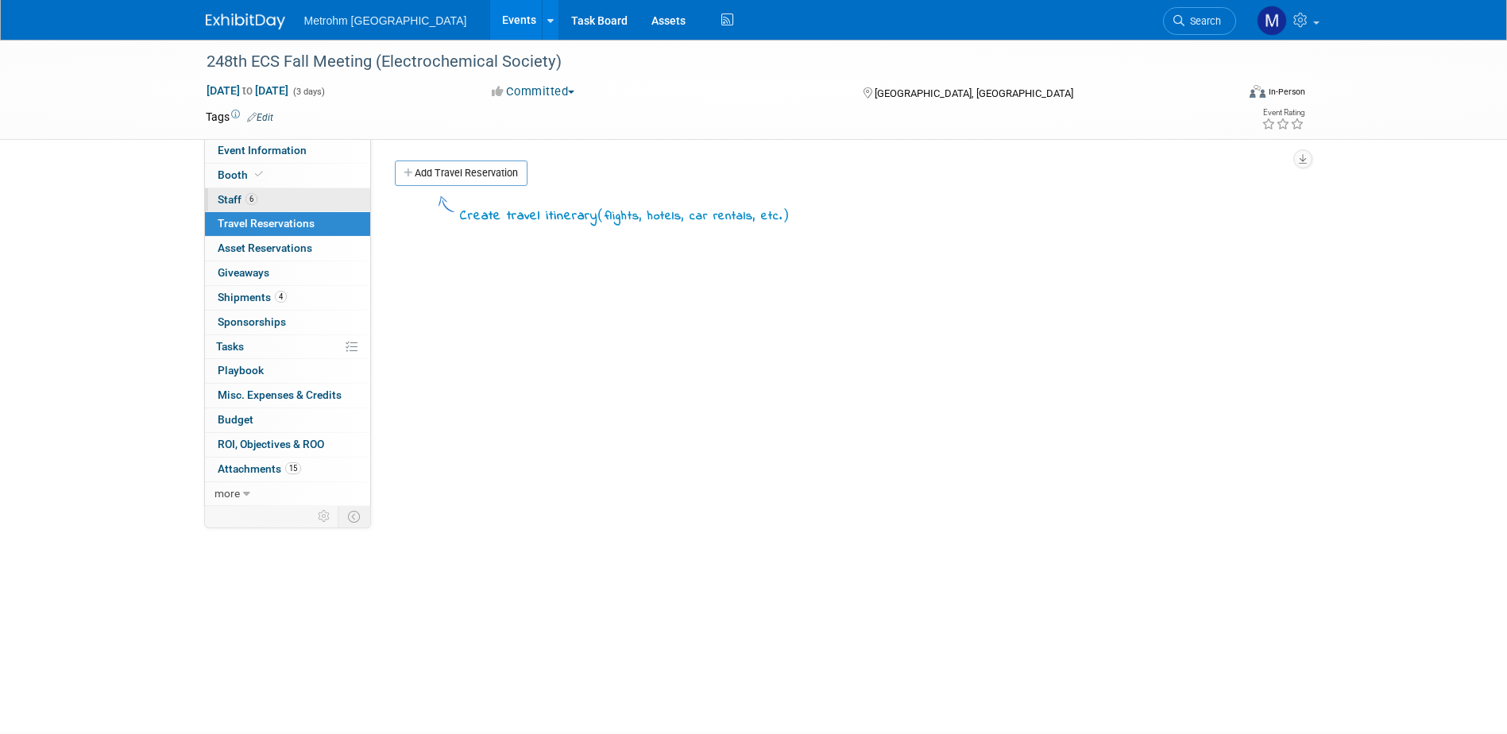
click at [301, 202] on link "6 Staff 6" at bounding box center [287, 200] width 165 height 24
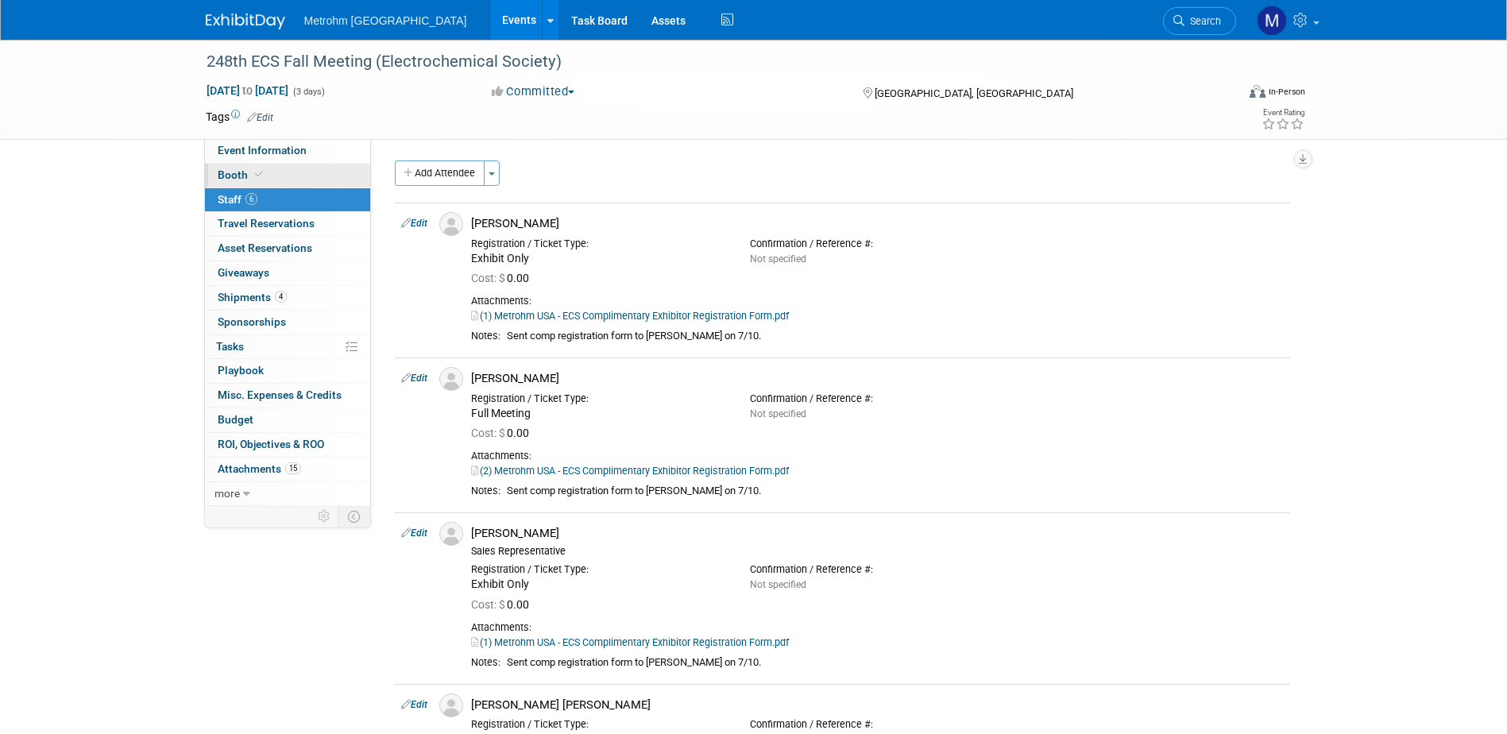
click at [295, 177] on link "Booth" at bounding box center [287, 176] width 165 height 24
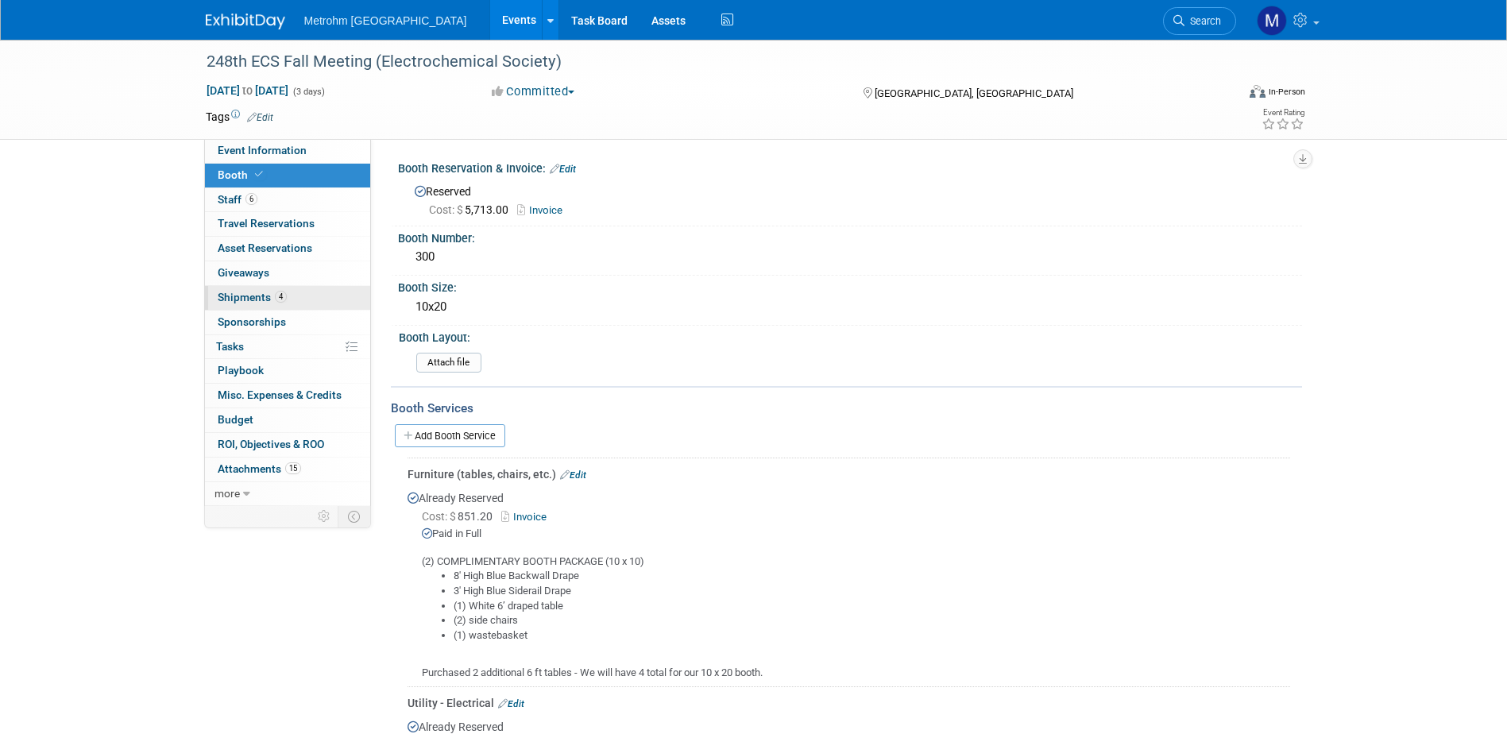
click at [296, 299] on link "4 Shipments 4" at bounding box center [287, 298] width 165 height 24
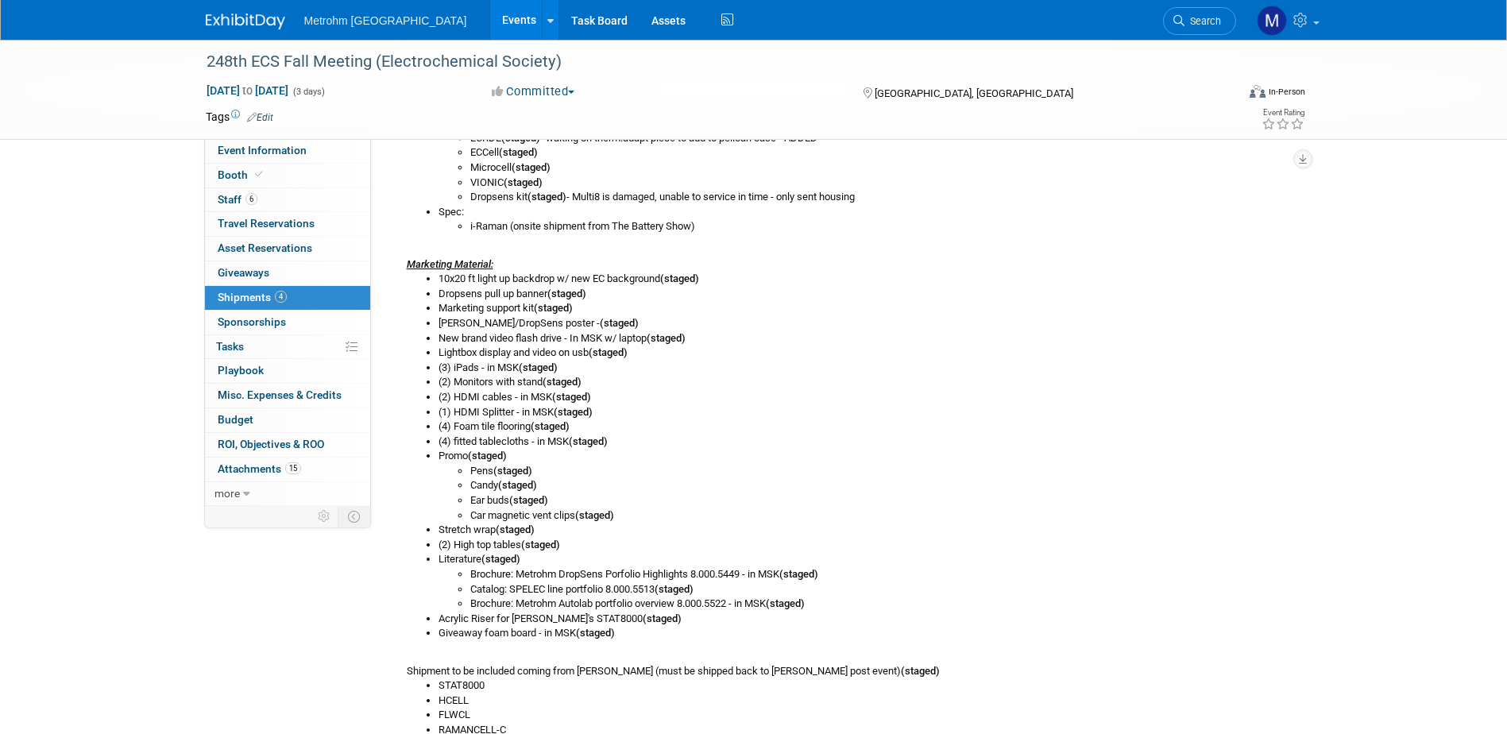
scroll to position [556, 0]
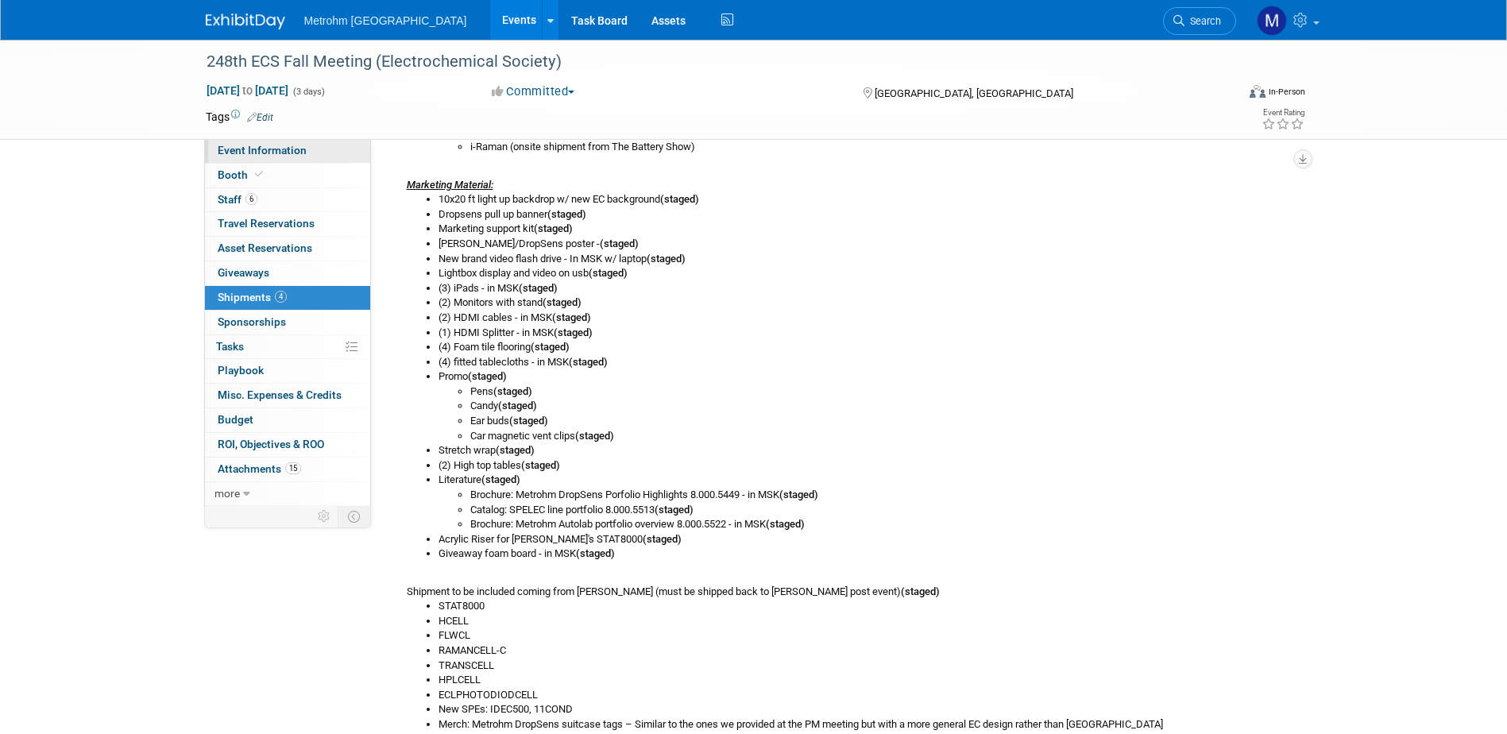
click at [291, 143] on link "Event Information" at bounding box center [287, 151] width 165 height 24
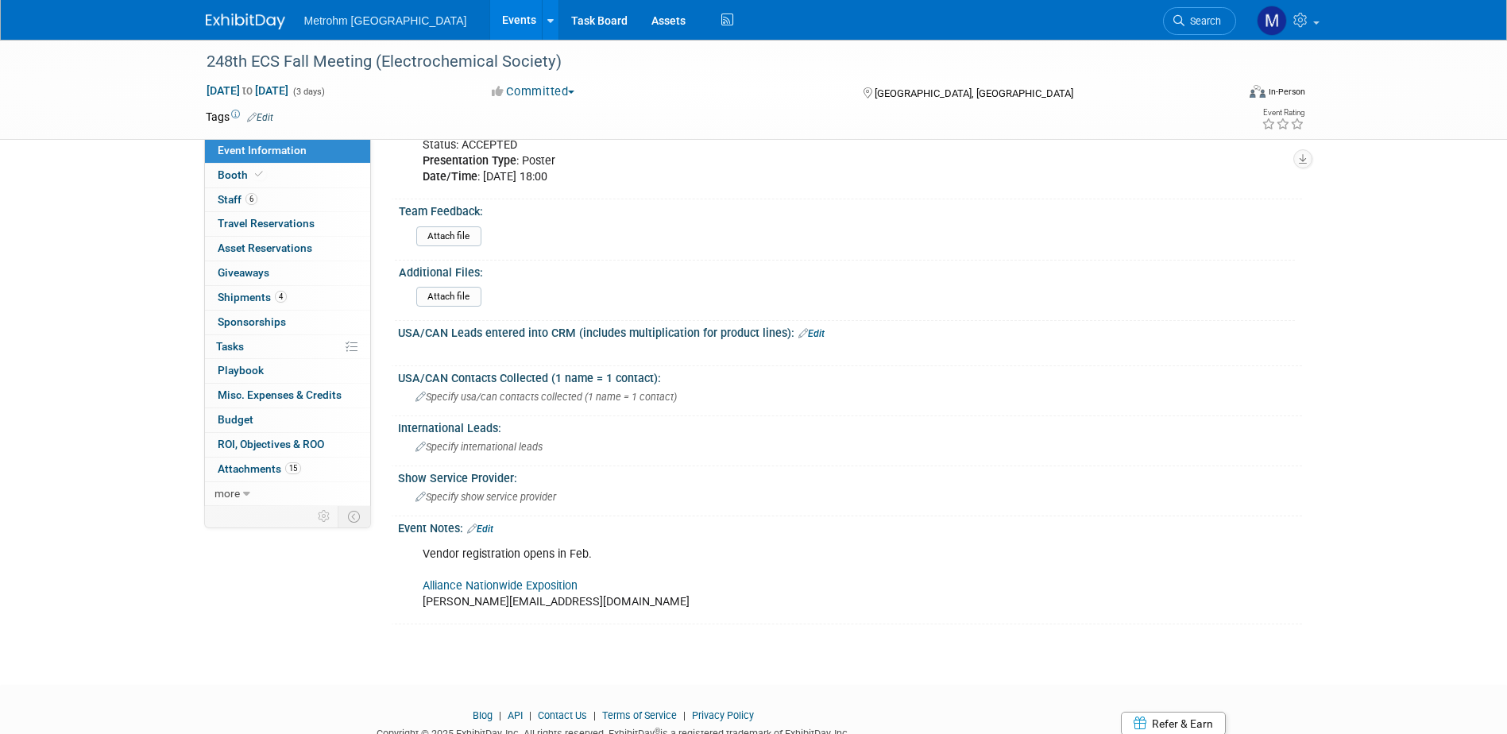
scroll to position [840, 0]
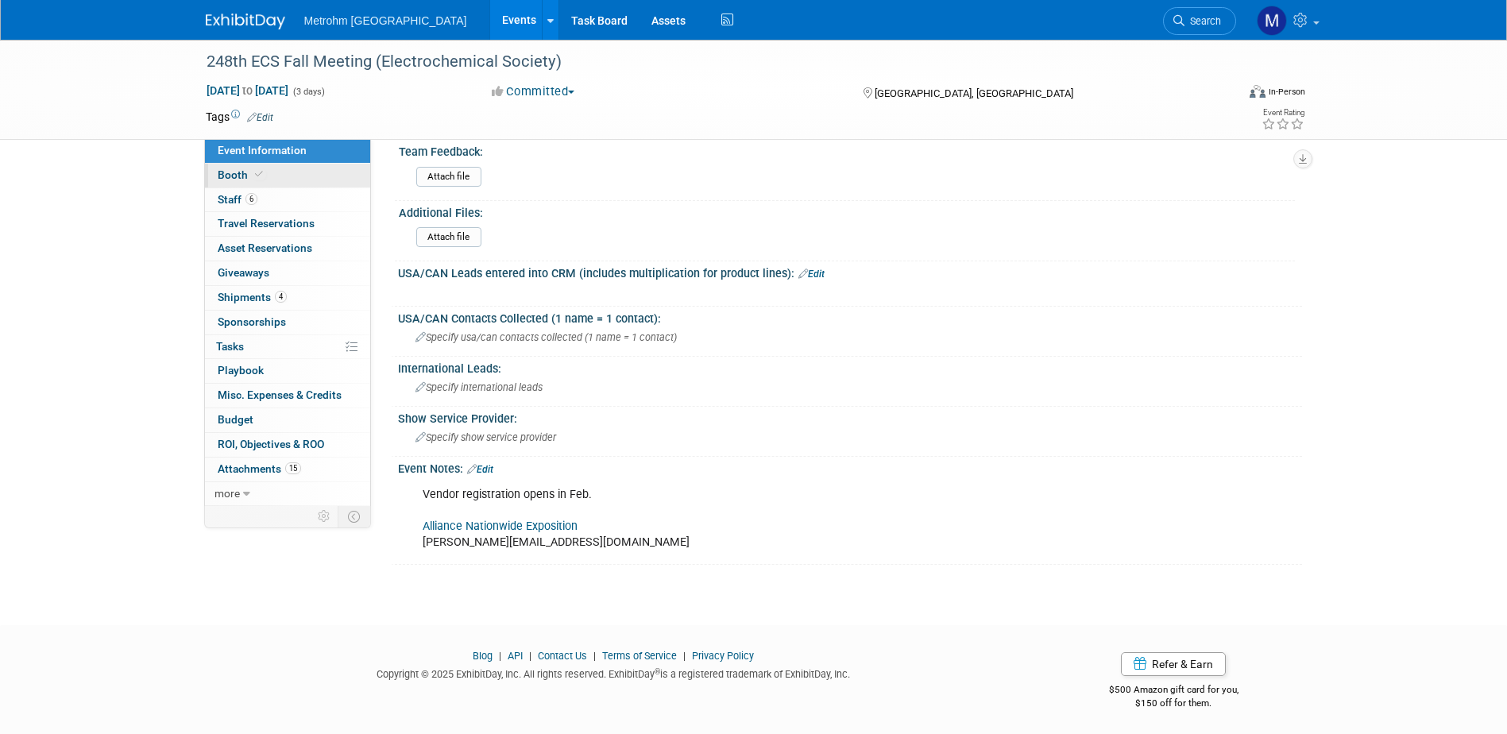
click at [251, 165] on link "Booth" at bounding box center [287, 176] width 165 height 24
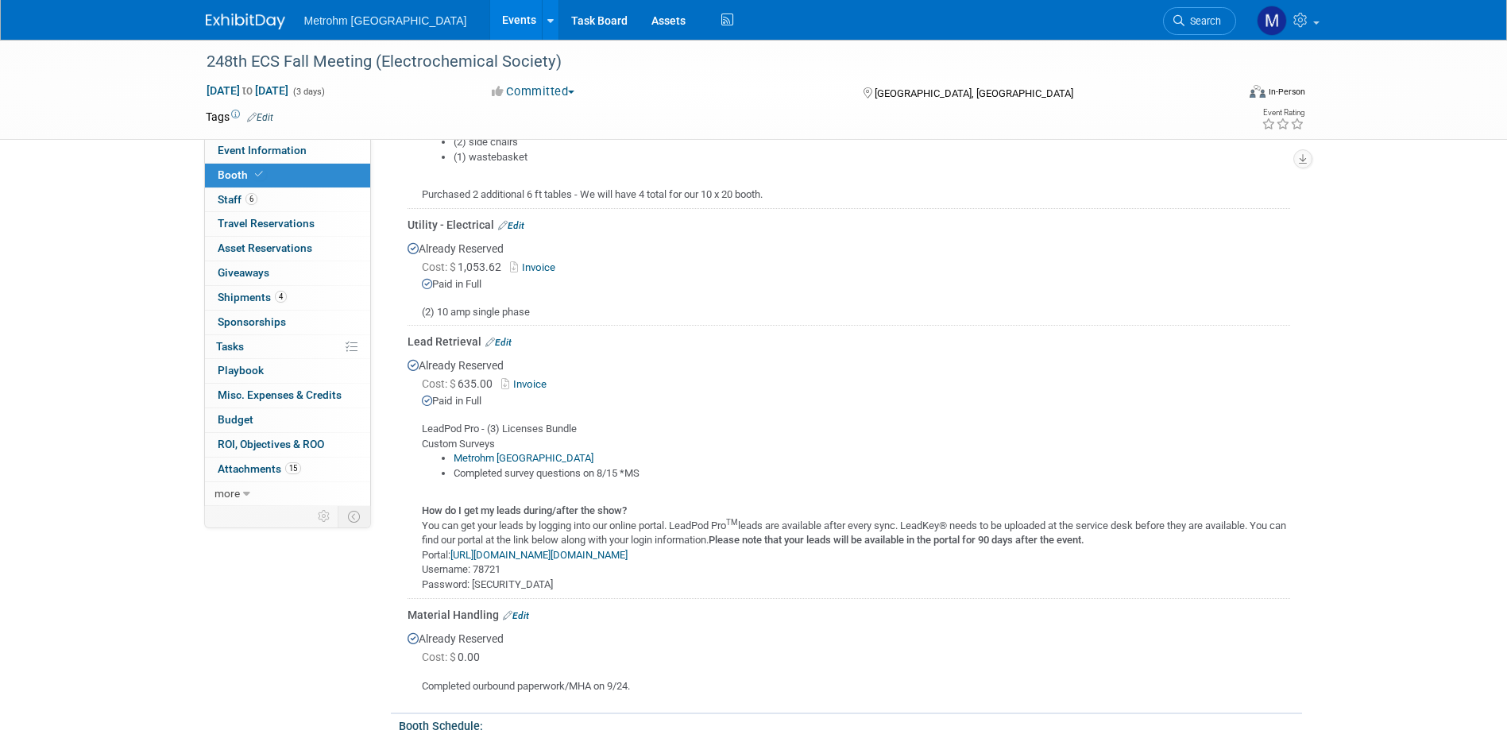
scroll to position [477, 0]
click at [287, 196] on link "6 Staff 6" at bounding box center [287, 200] width 165 height 24
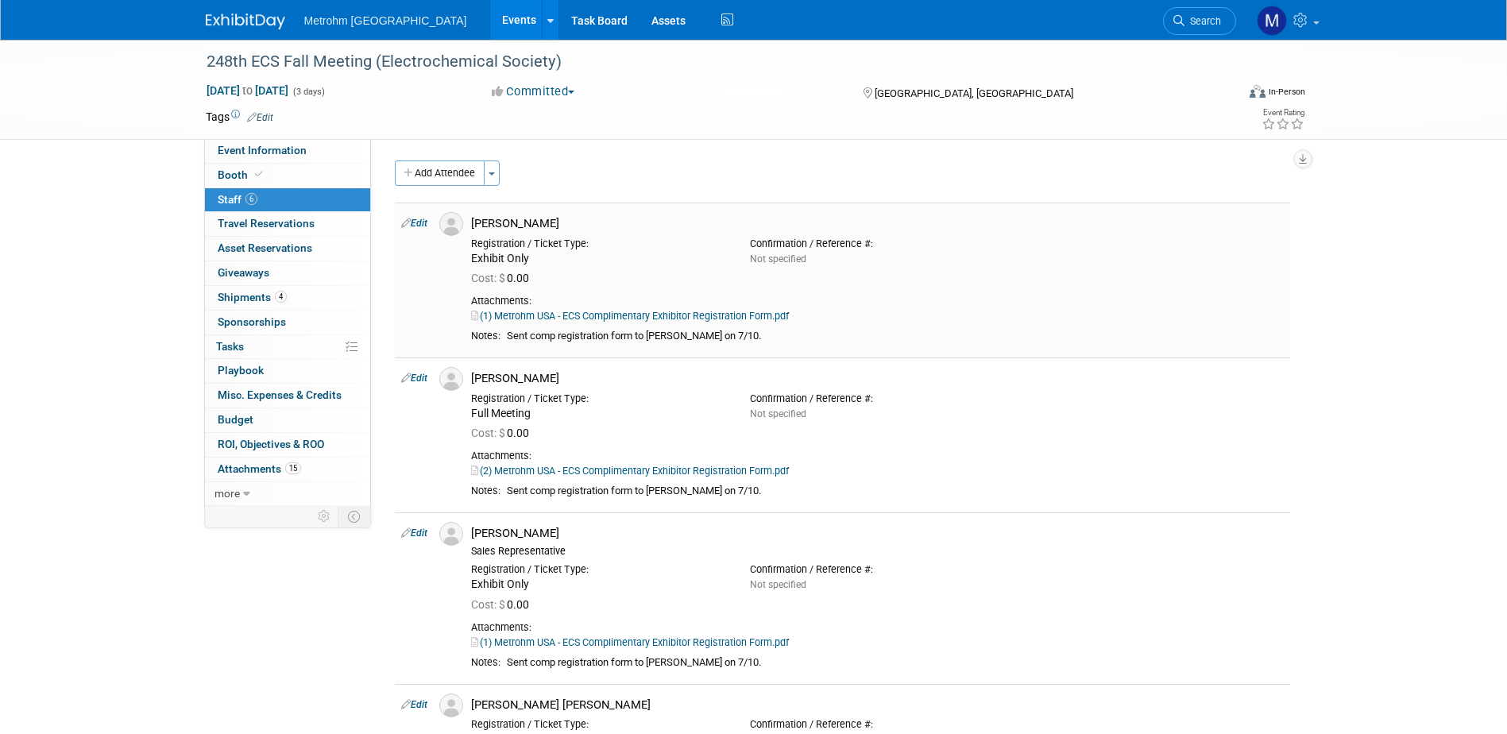
click at [744, 314] on link "(1) Metrohm USA - ECS Complimentary Exhibitor Registration Form.pdf" at bounding box center [630, 316] width 318 height 12
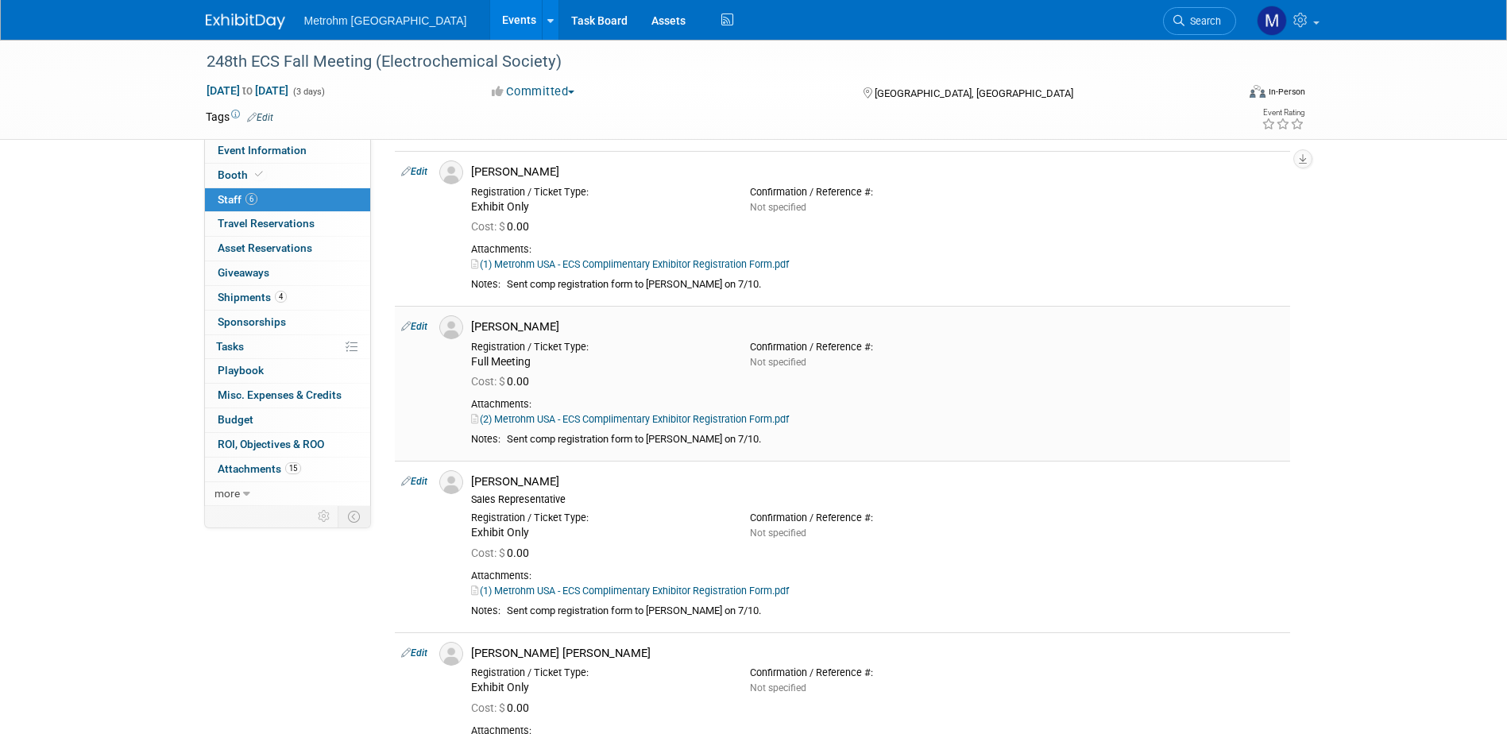
scroll to position [79, 0]
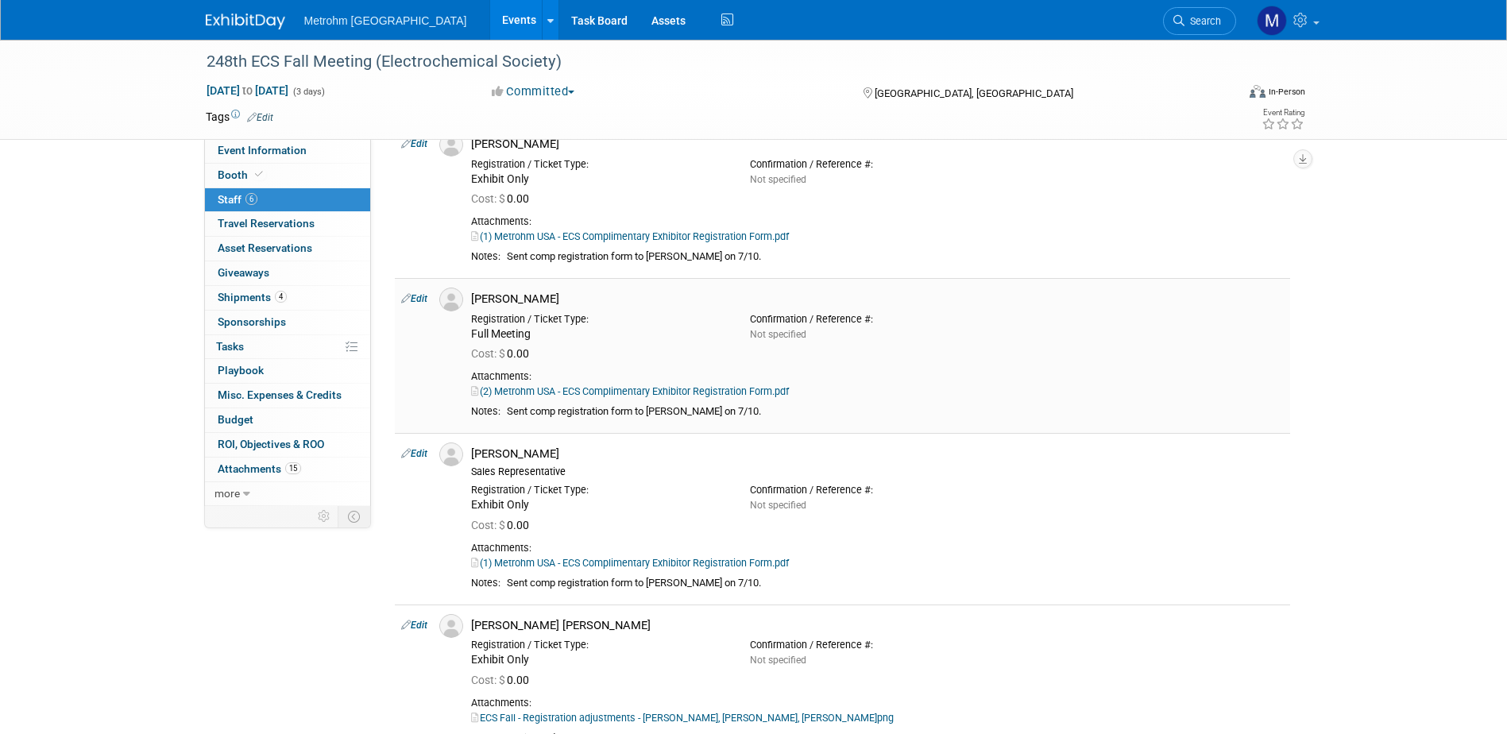
click at [696, 388] on link "(2) Metrohm USA - ECS Complimentary Exhibitor Registration Form.pdf" at bounding box center [630, 391] width 318 height 12
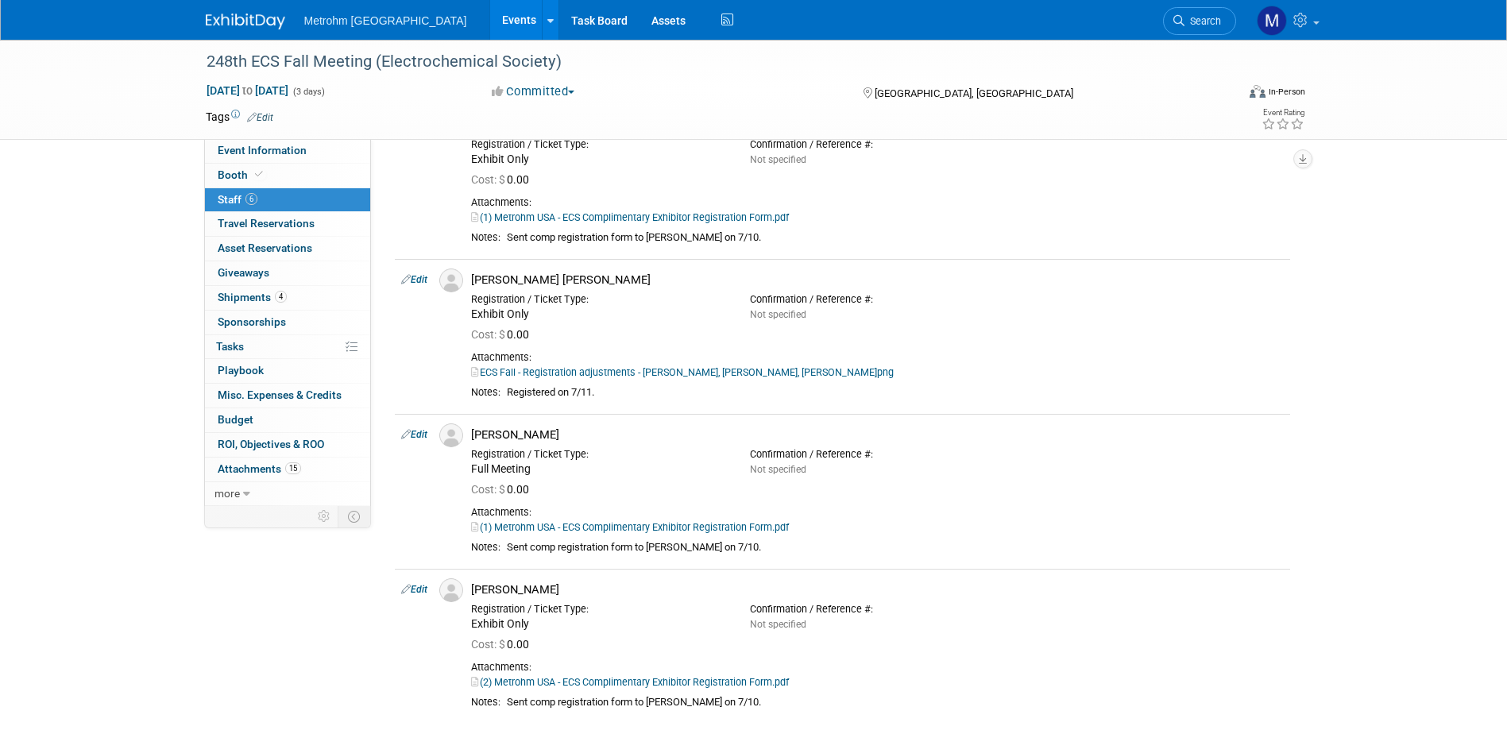
scroll to position [397, 0]
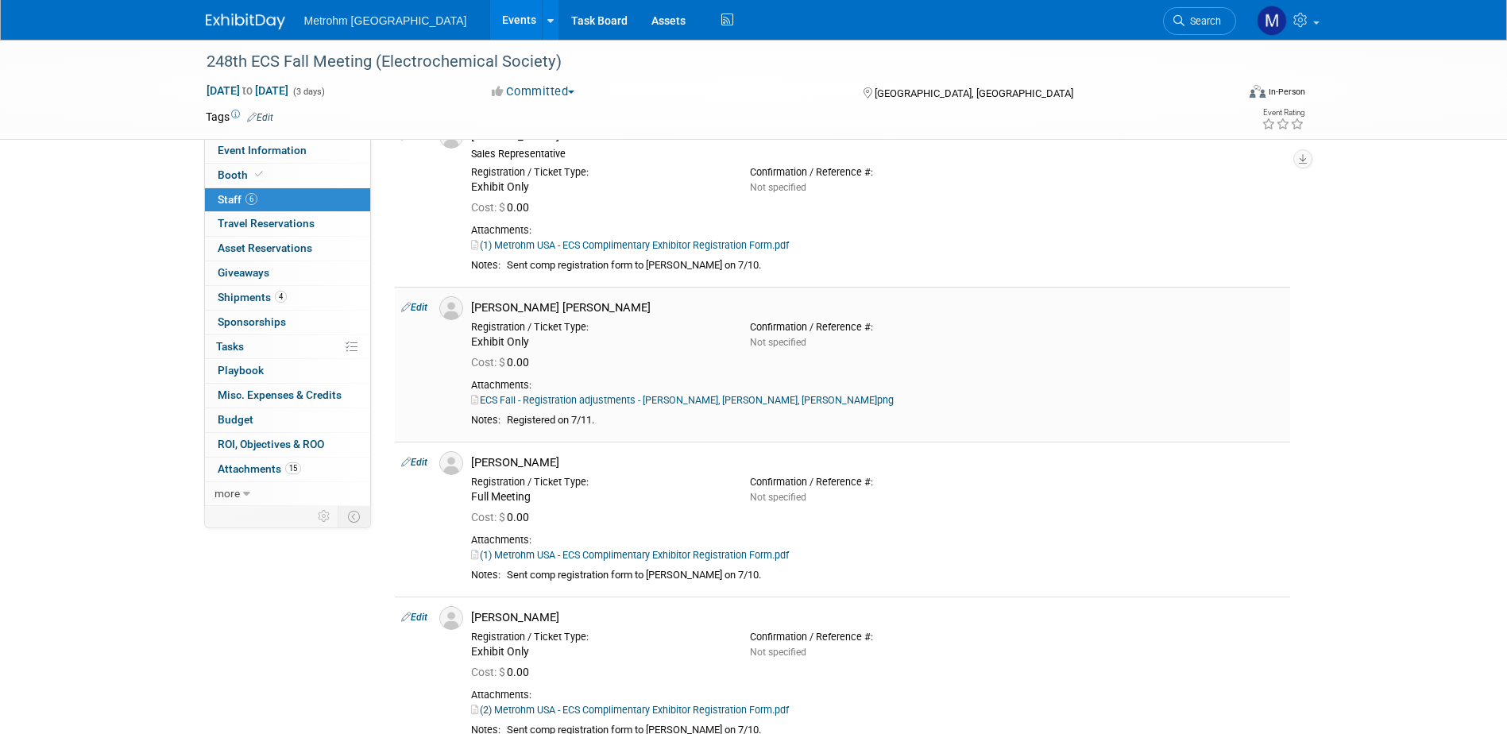
click at [600, 401] on link "ECS Fall - Registration adjustments - Paula C., Jonathan S., Jenifer S. .png" at bounding box center [682, 400] width 423 height 12
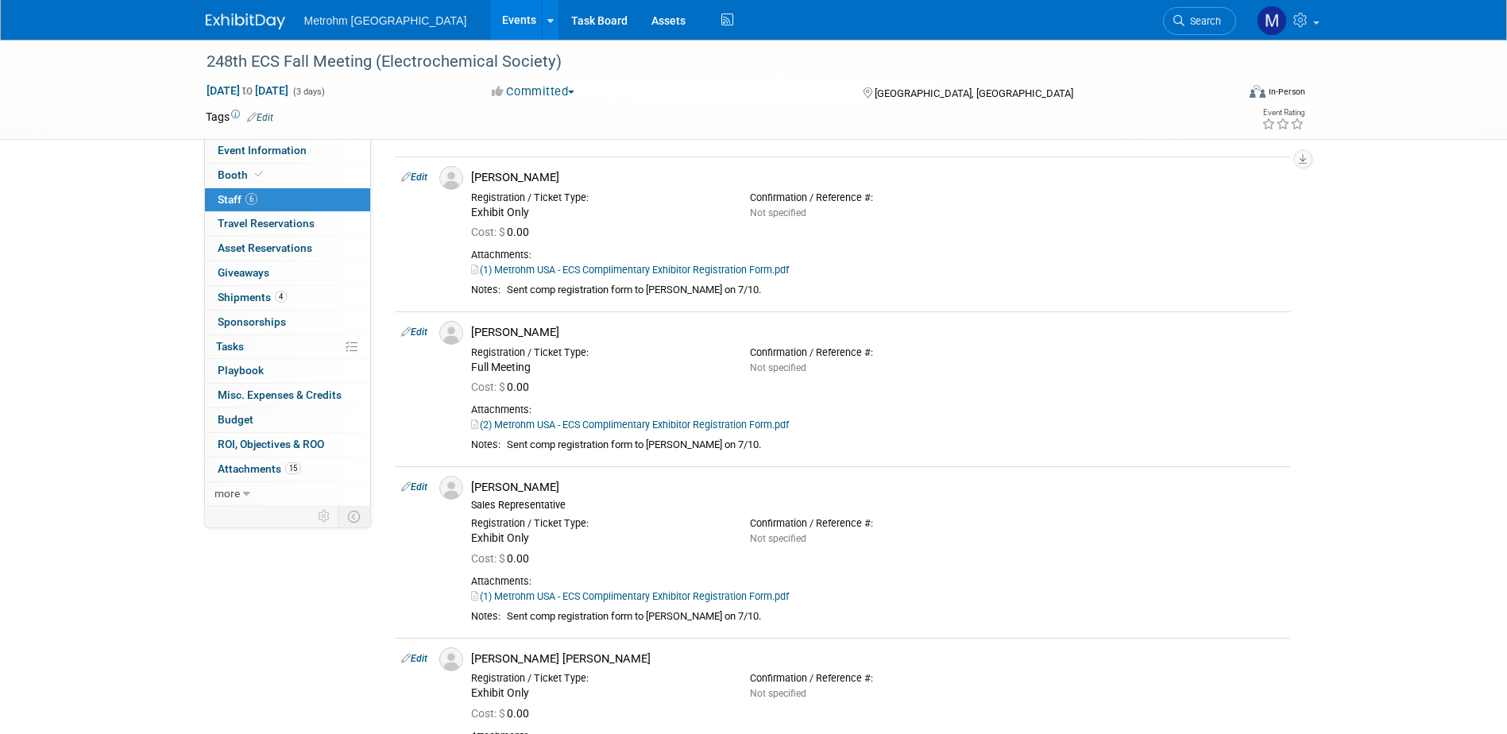
scroll to position [0, 0]
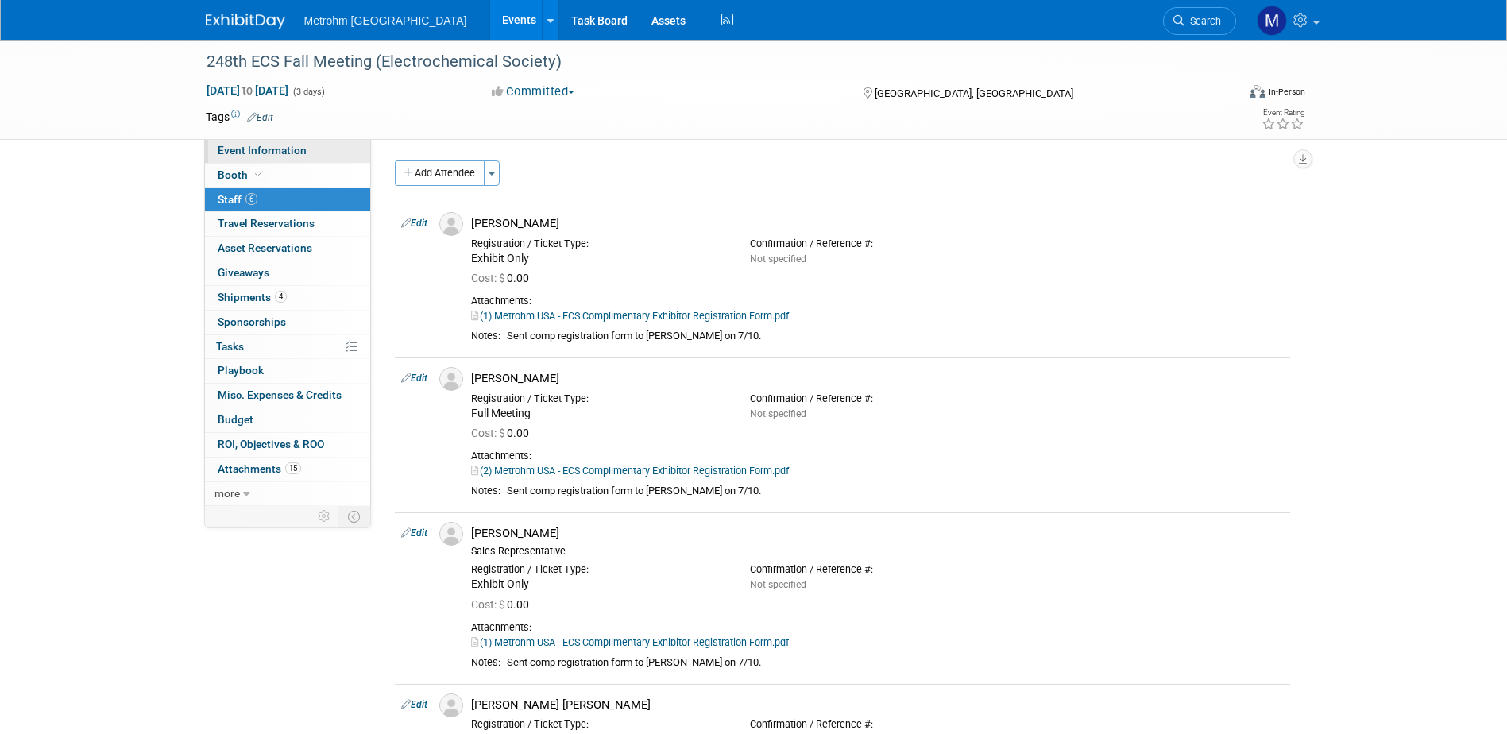
click at [311, 148] on link "Event Information" at bounding box center [287, 151] width 165 height 24
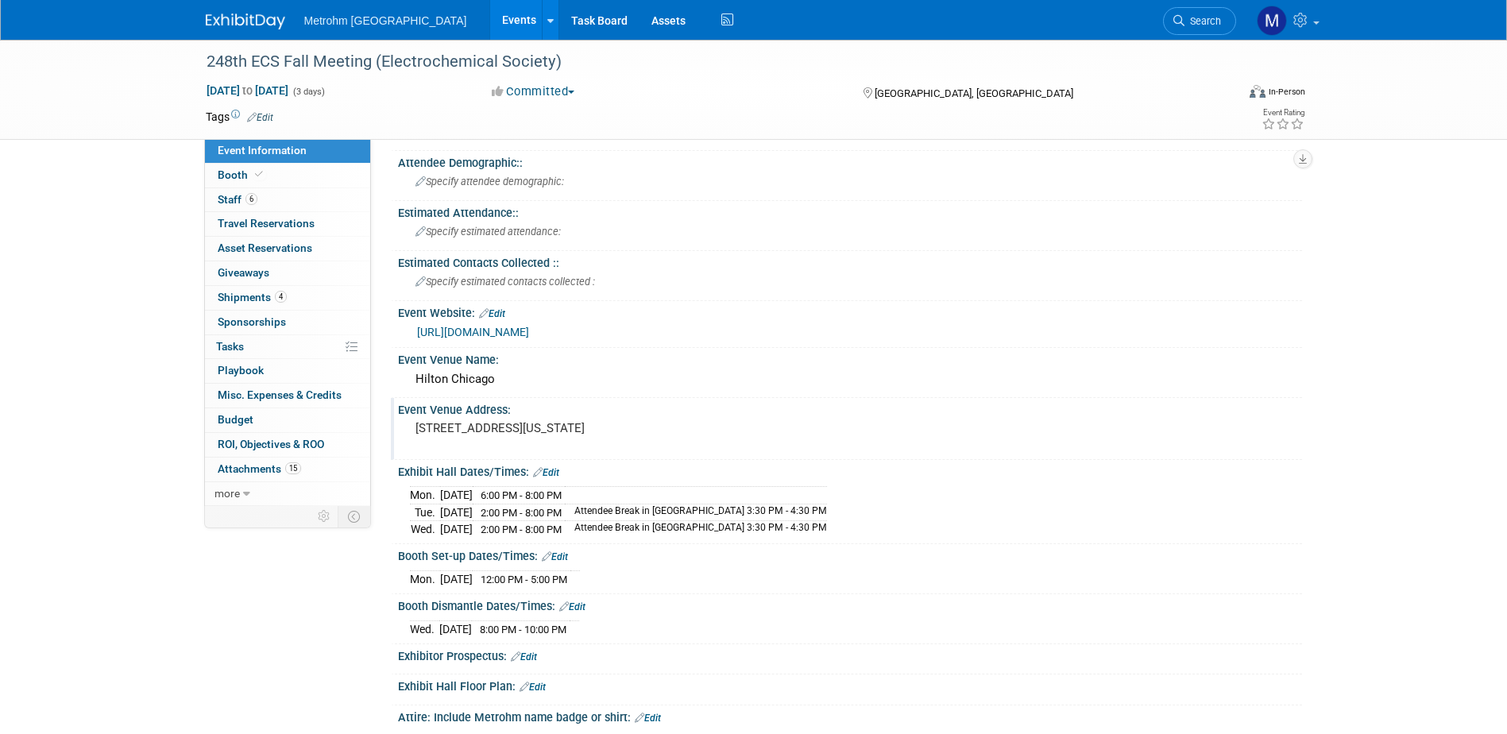
scroll to position [159, 0]
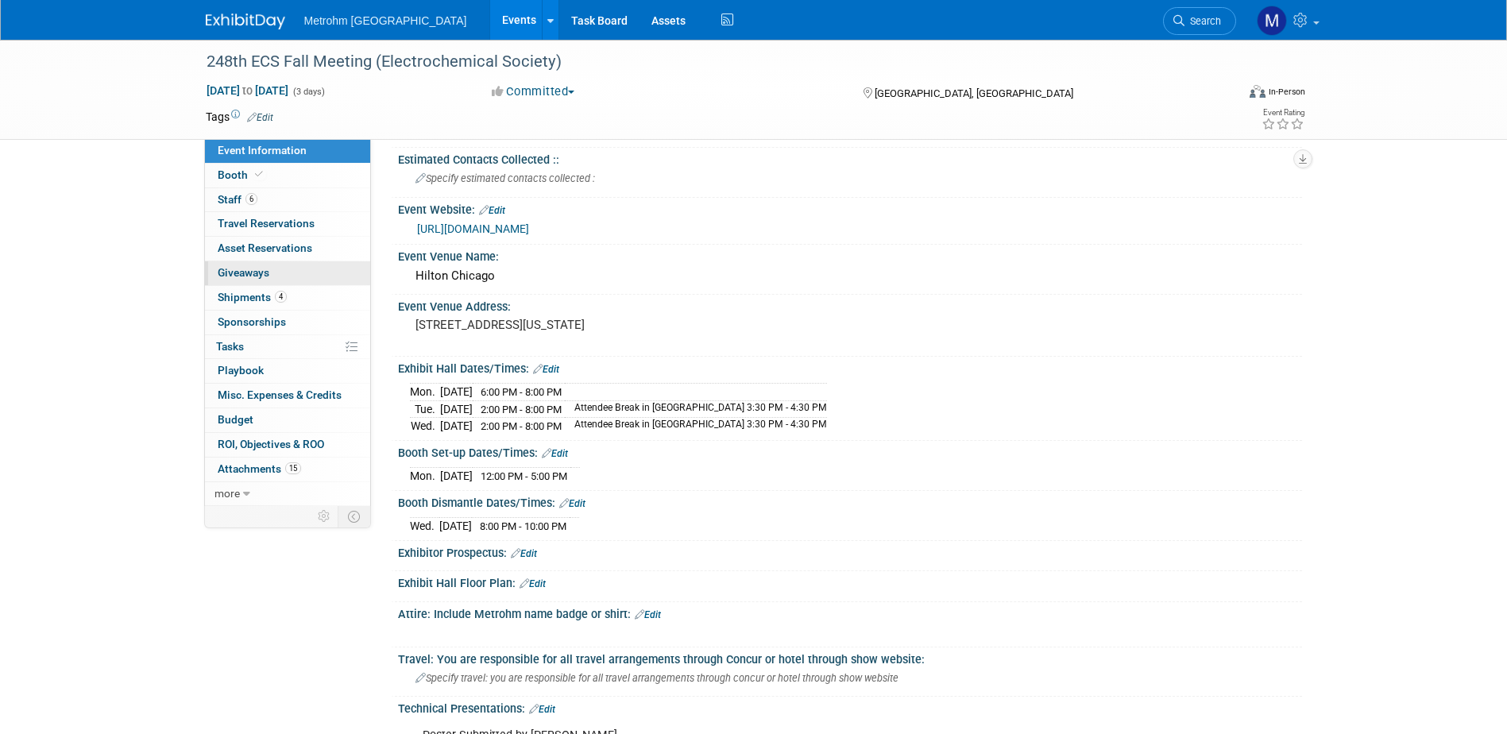
click at [316, 281] on link "0 Giveaways 0" at bounding box center [287, 273] width 165 height 24
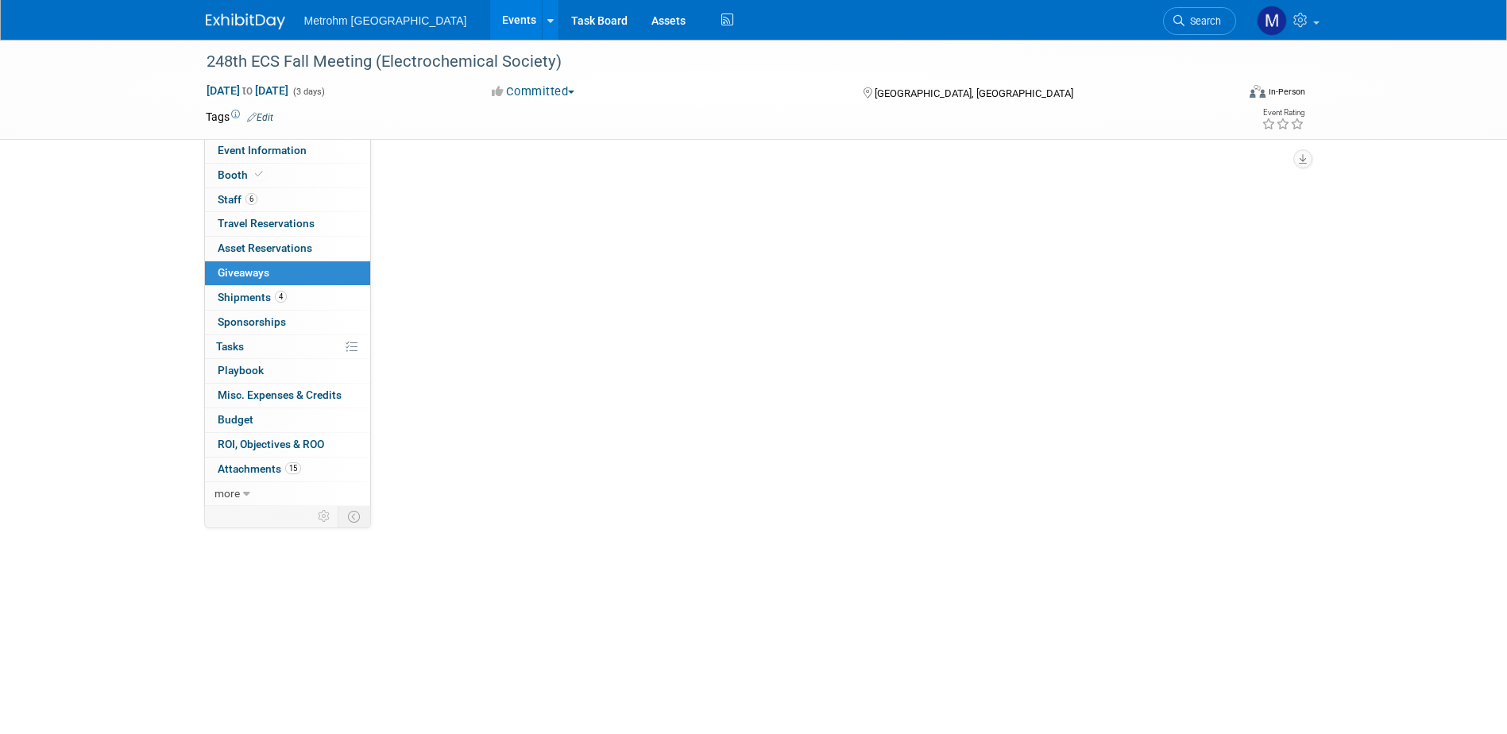
scroll to position [0, 0]
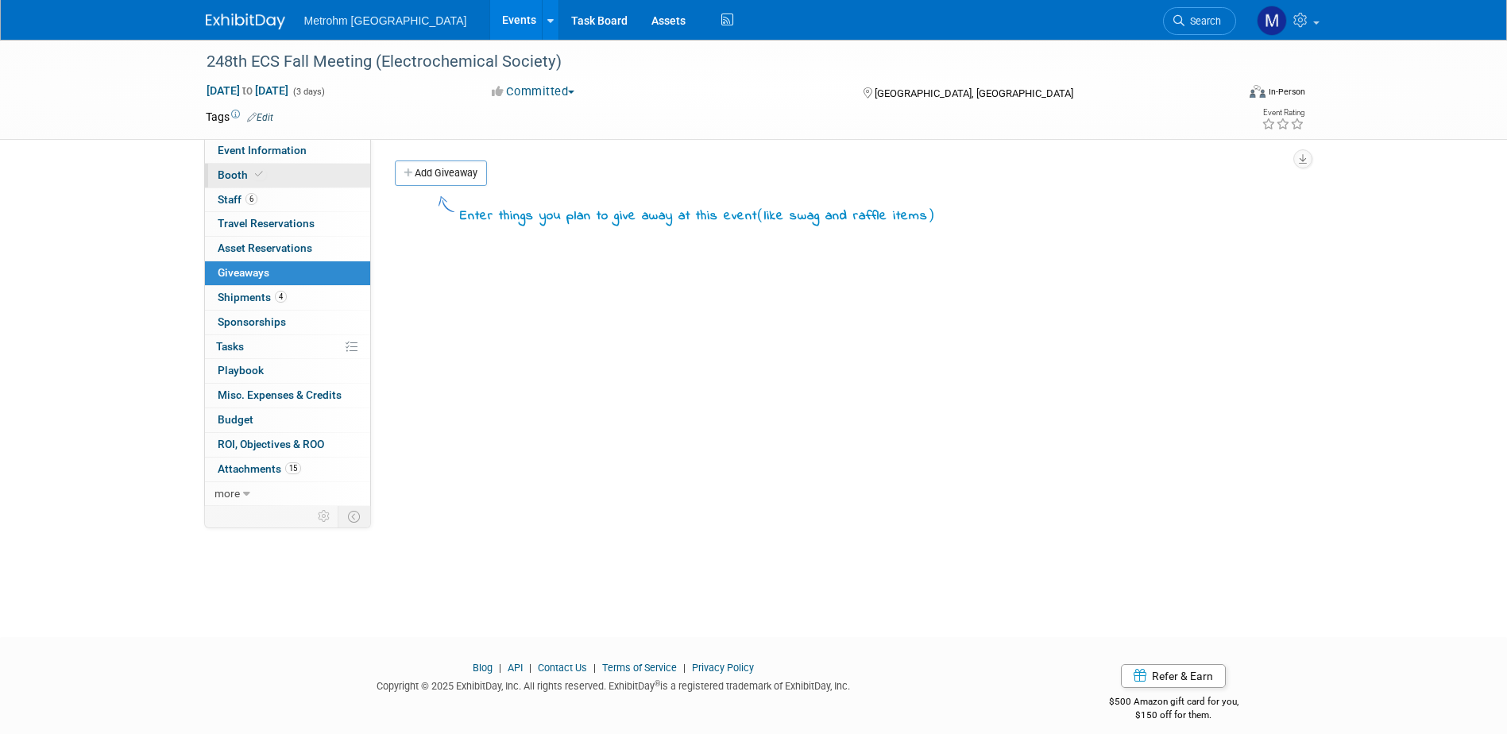
click at [288, 174] on link "Booth" at bounding box center [287, 176] width 165 height 24
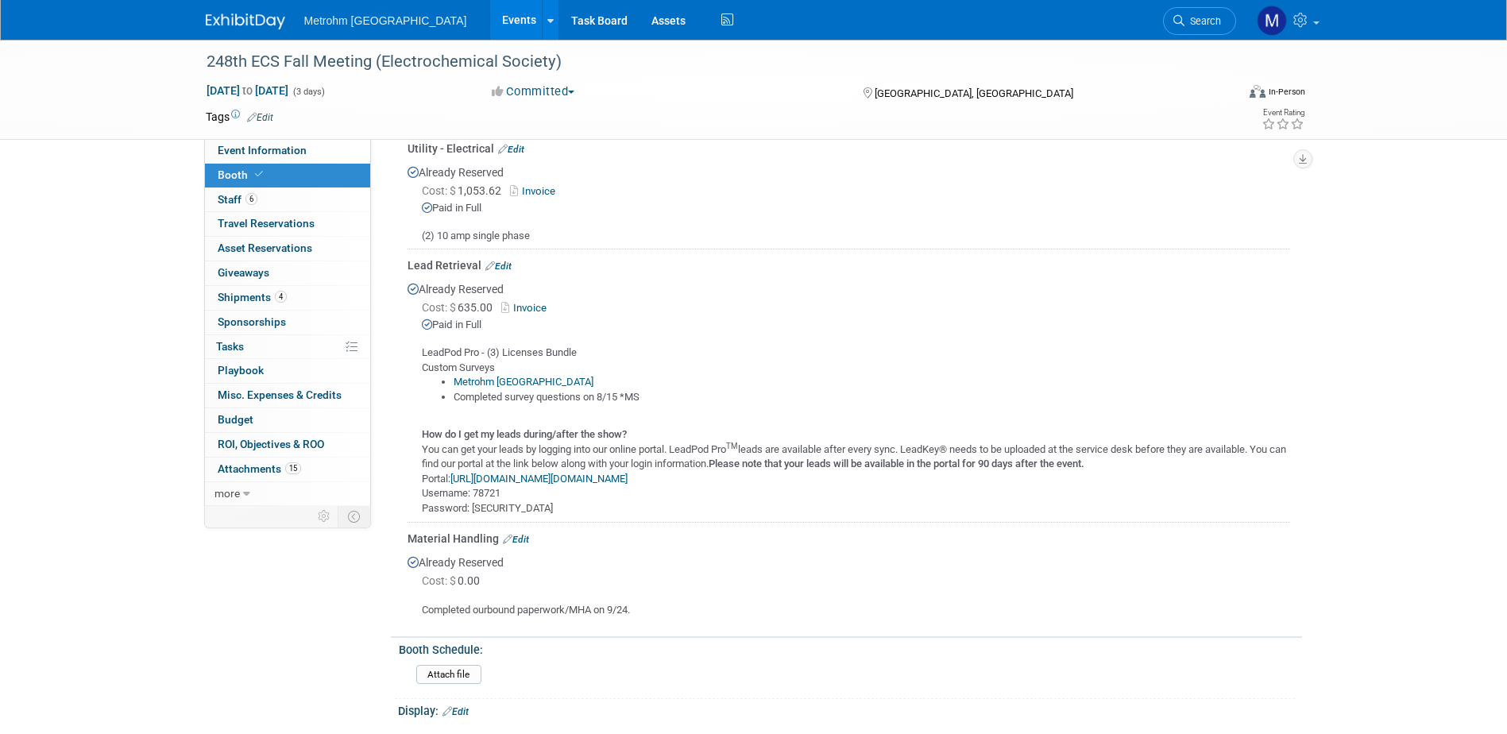
scroll to position [556, 0]
click at [594, 473] on link "https://myexpoleads.expologic.com/index.cfm/portal:login/" at bounding box center [538, 477] width 177 height 12
click at [584, 476] on link "https://myexpoleads.expologic.com/index.cfm/portal:login/" at bounding box center [538, 477] width 177 height 12
drag, startPoint x: 527, startPoint y: 488, endPoint x: 474, endPoint y: 490, distance: 53.3
click at [474, 490] on div "LeadPod Pro - (3) Licenses Bundle Custom Surveys Metrohm USA Completed survey q…" at bounding box center [848, 422] width 882 height 183
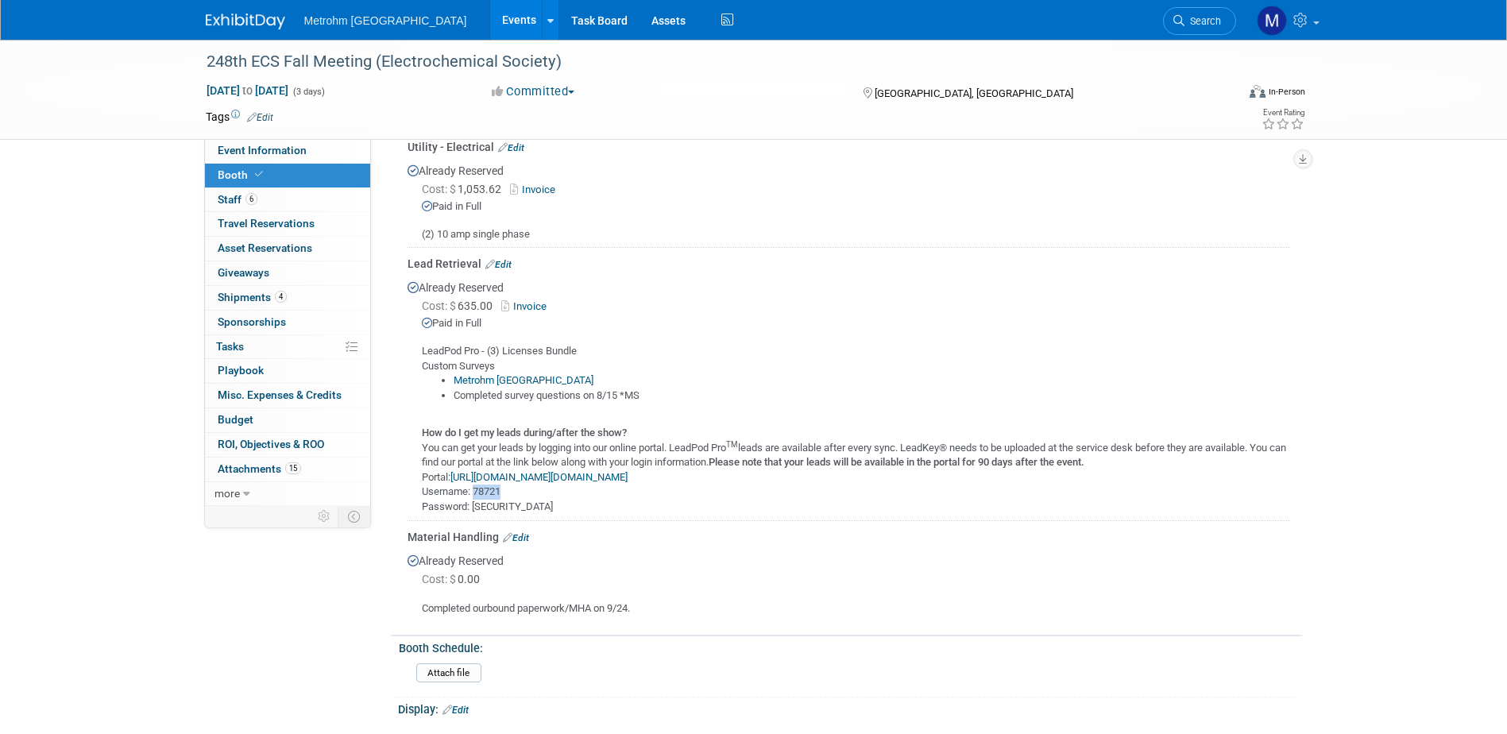
copy div "78721"
drag, startPoint x: 522, startPoint y: 504, endPoint x: 475, endPoint y: 507, distance: 47.0
click at [475, 507] on div "LeadPod Pro - (3) Licenses Bundle Custom Surveys Metrohm USA Completed survey q…" at bounding box center [848, 422] width 882 height 183
click at [218, 155] on span "Event Information" at bounding box center [262, 150] width 89 height 13
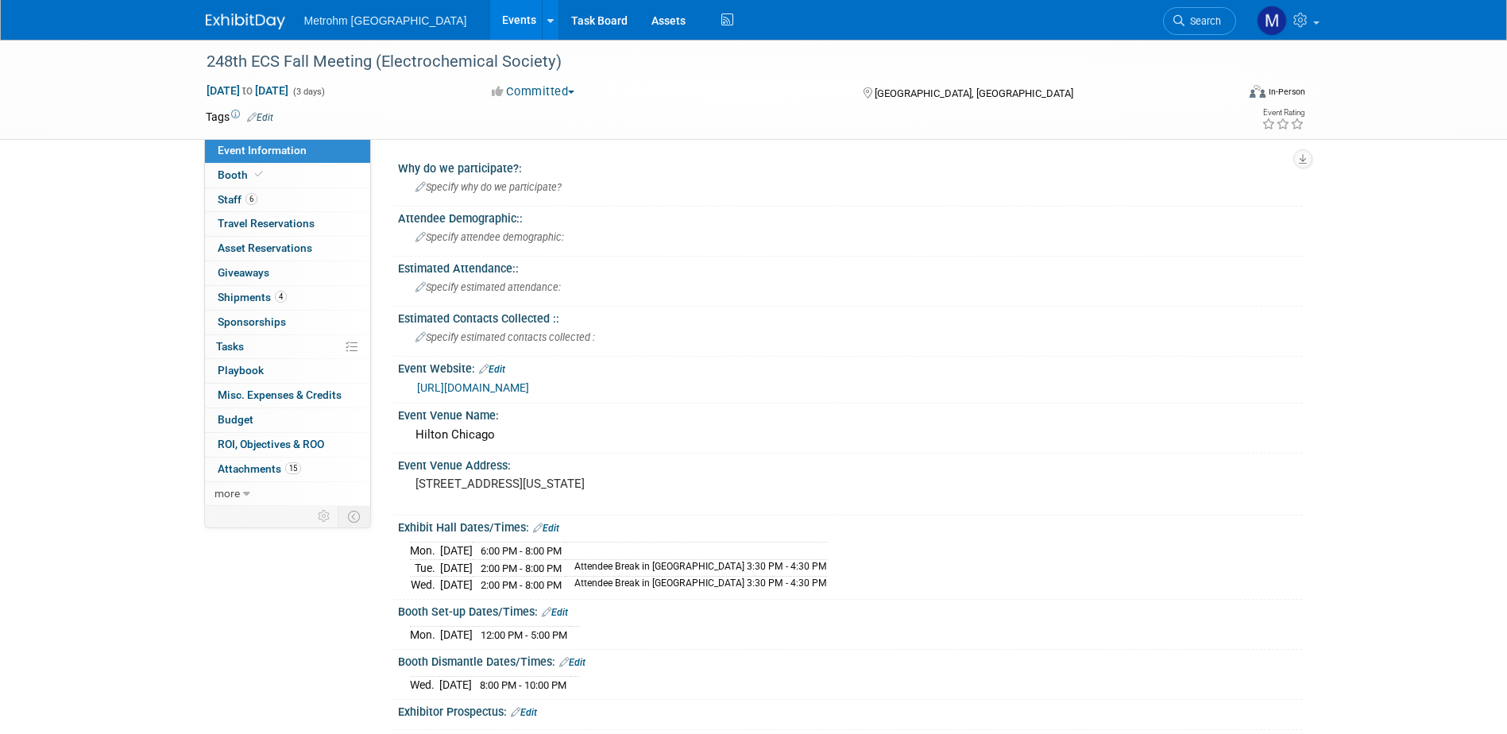
click at [529, 390] on link "https://www.electrochem.org/248" at bounding box center [473, 387] width 112 height 13
